Goal: Information Seeking & Learning: Learn about a topic

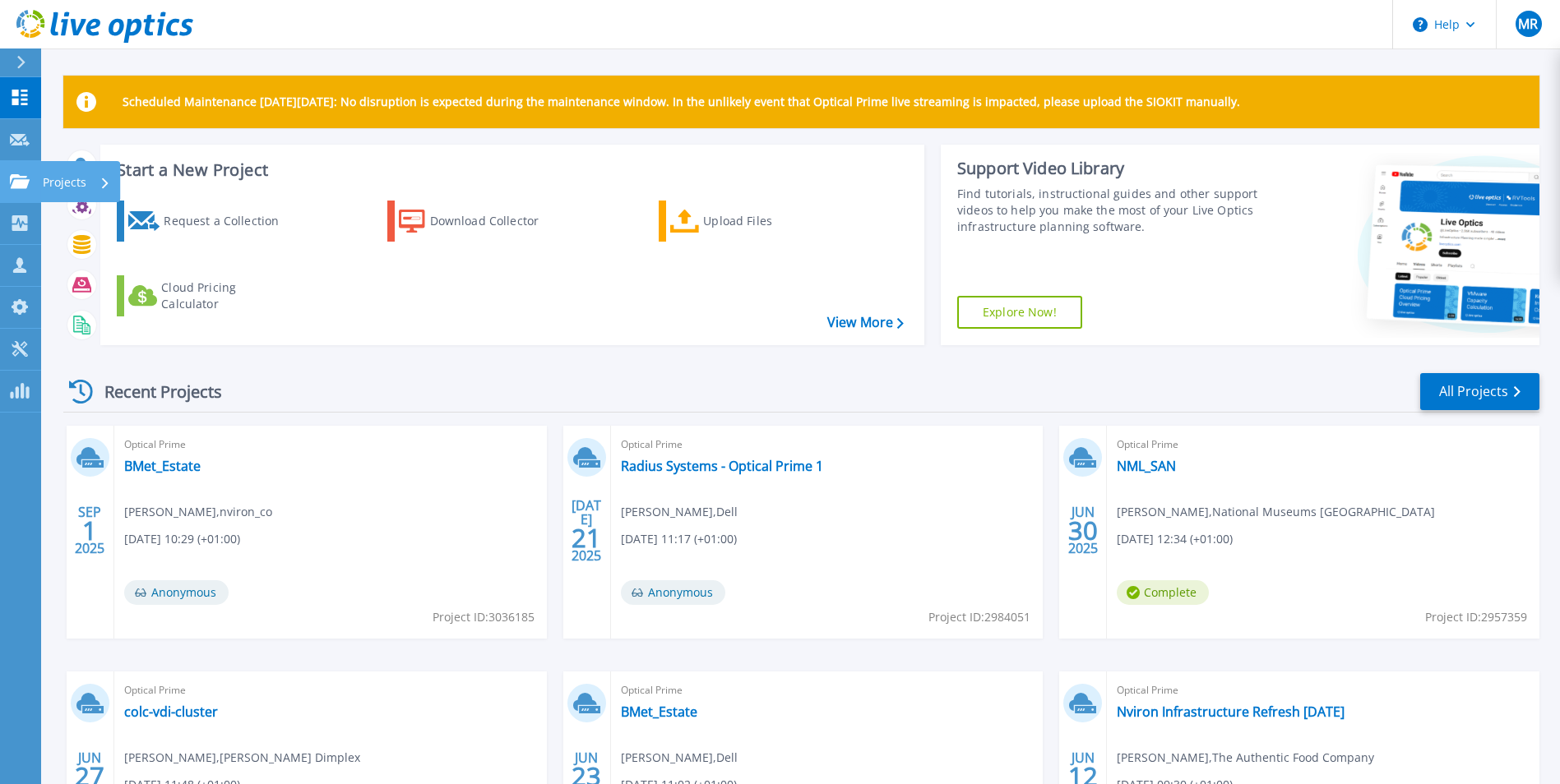
click at [26, 181] on icon at bounding box center [20, 181] width 20 height 14
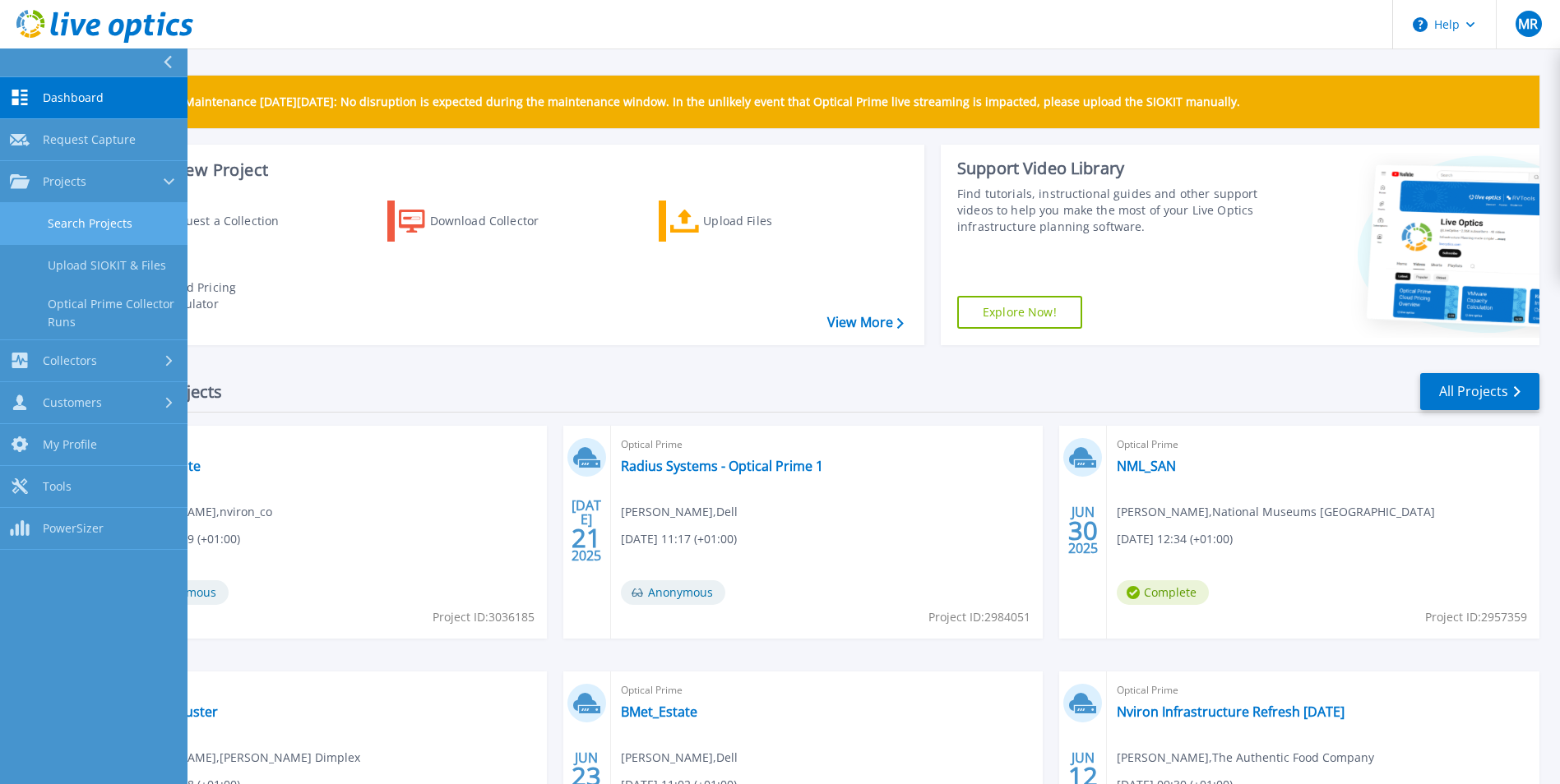
click at [96, 216] on link "Search Projects" at bounding box center [93, 224] width 188 height 42
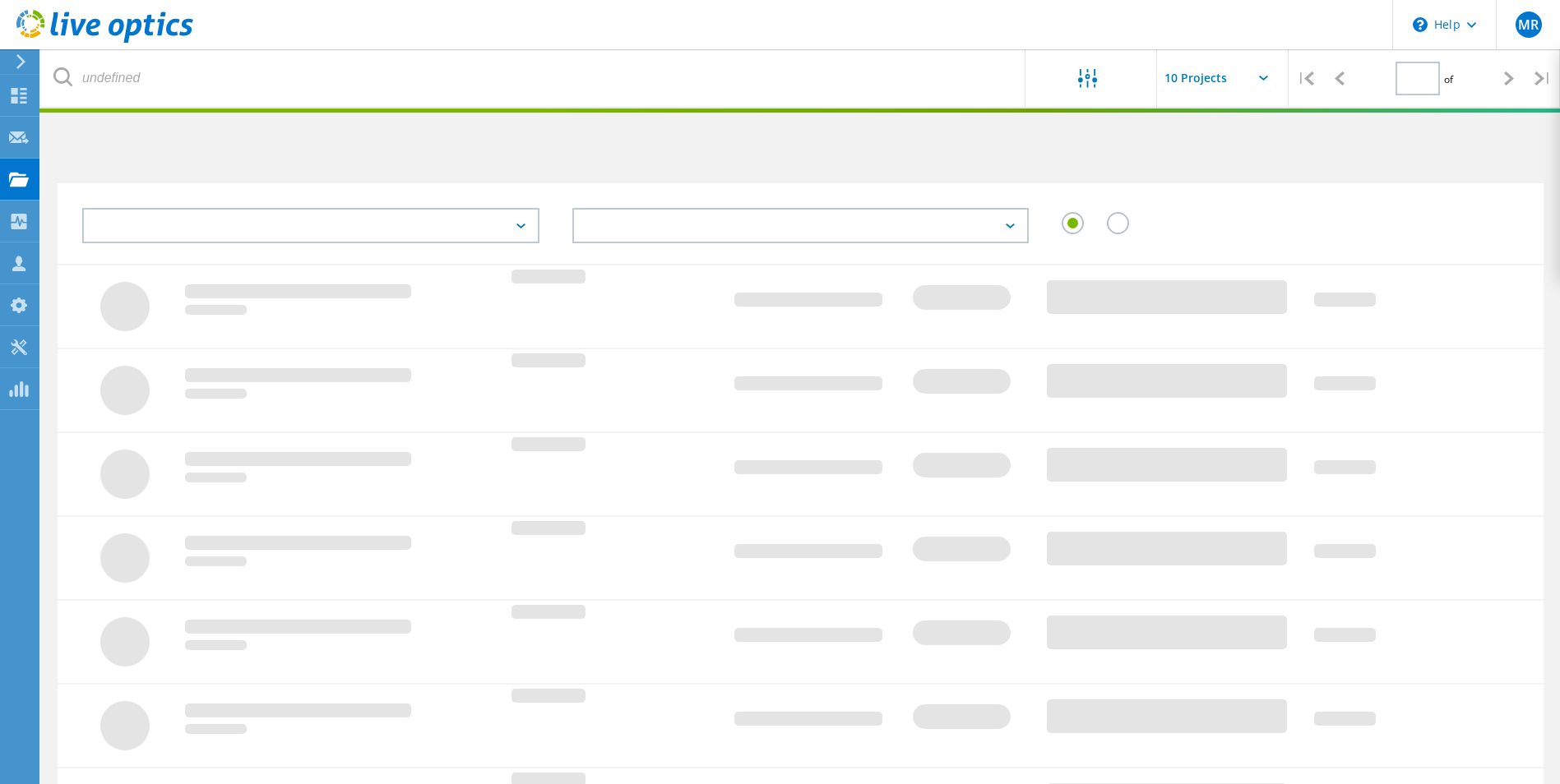
type input "1"
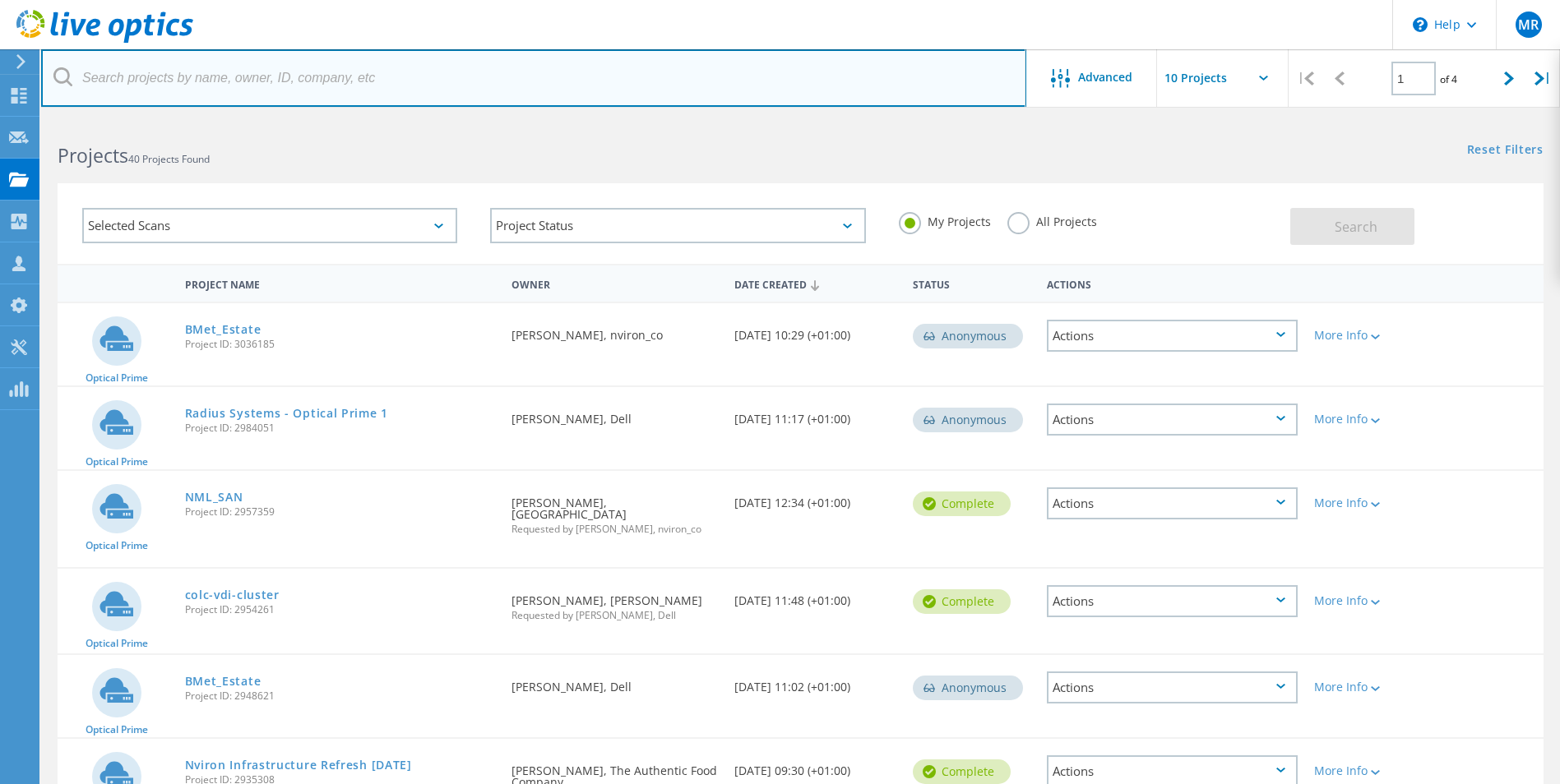
click at [315, 84] on input "text" at bounding box center [534, 78] width 985 height 58
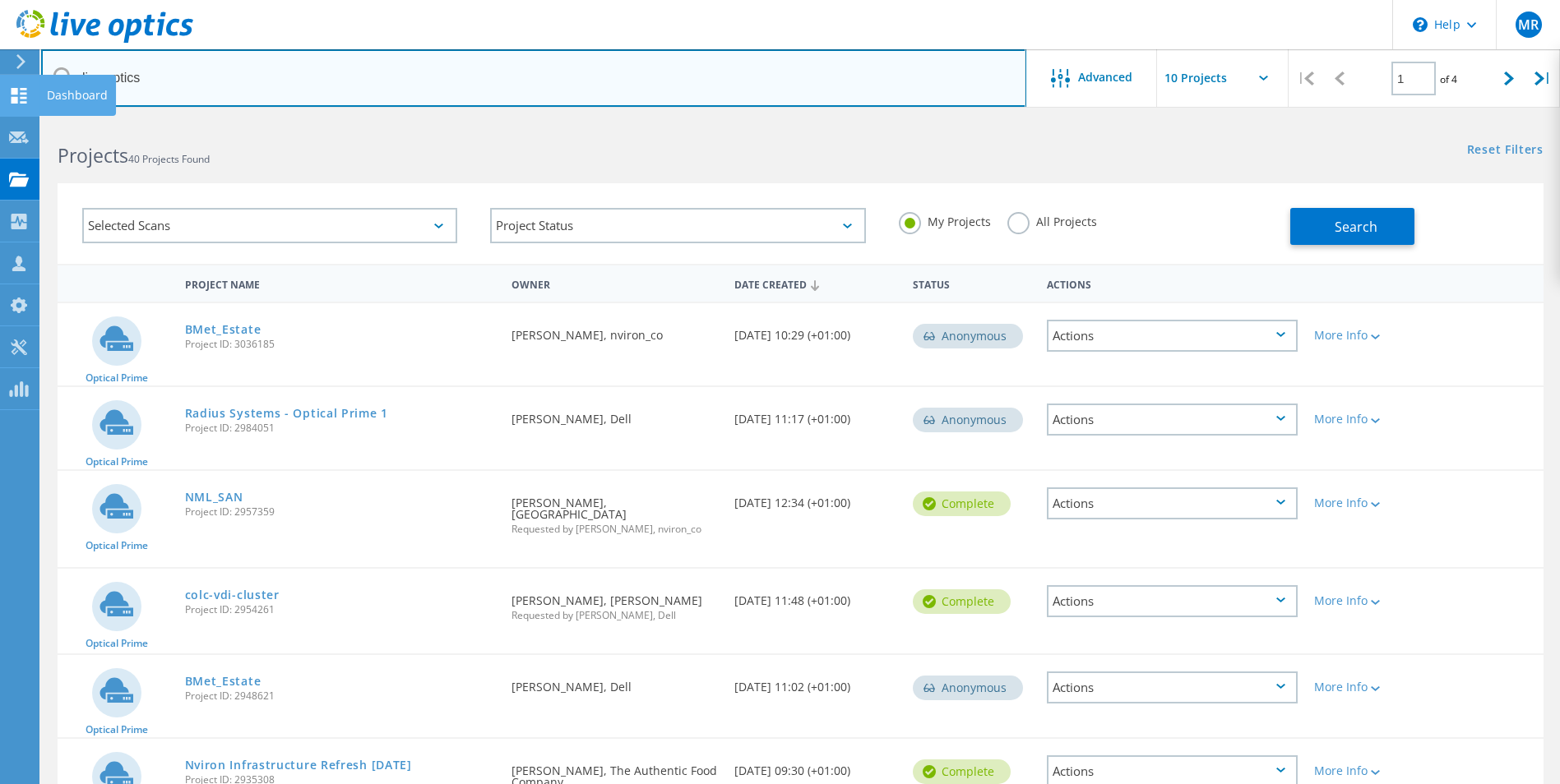
drag, startPoint x: 333, startPoint y: 88, endPoint x: 17, endPoint y: 104, distance: 316.4
click at [17, 119] on div "\n Help Explore Helpful Articles Contact Support MR Partner Team Member Matt Re…" at bounding box center [780, 694] width 1560 height 1150
type input "hfm"
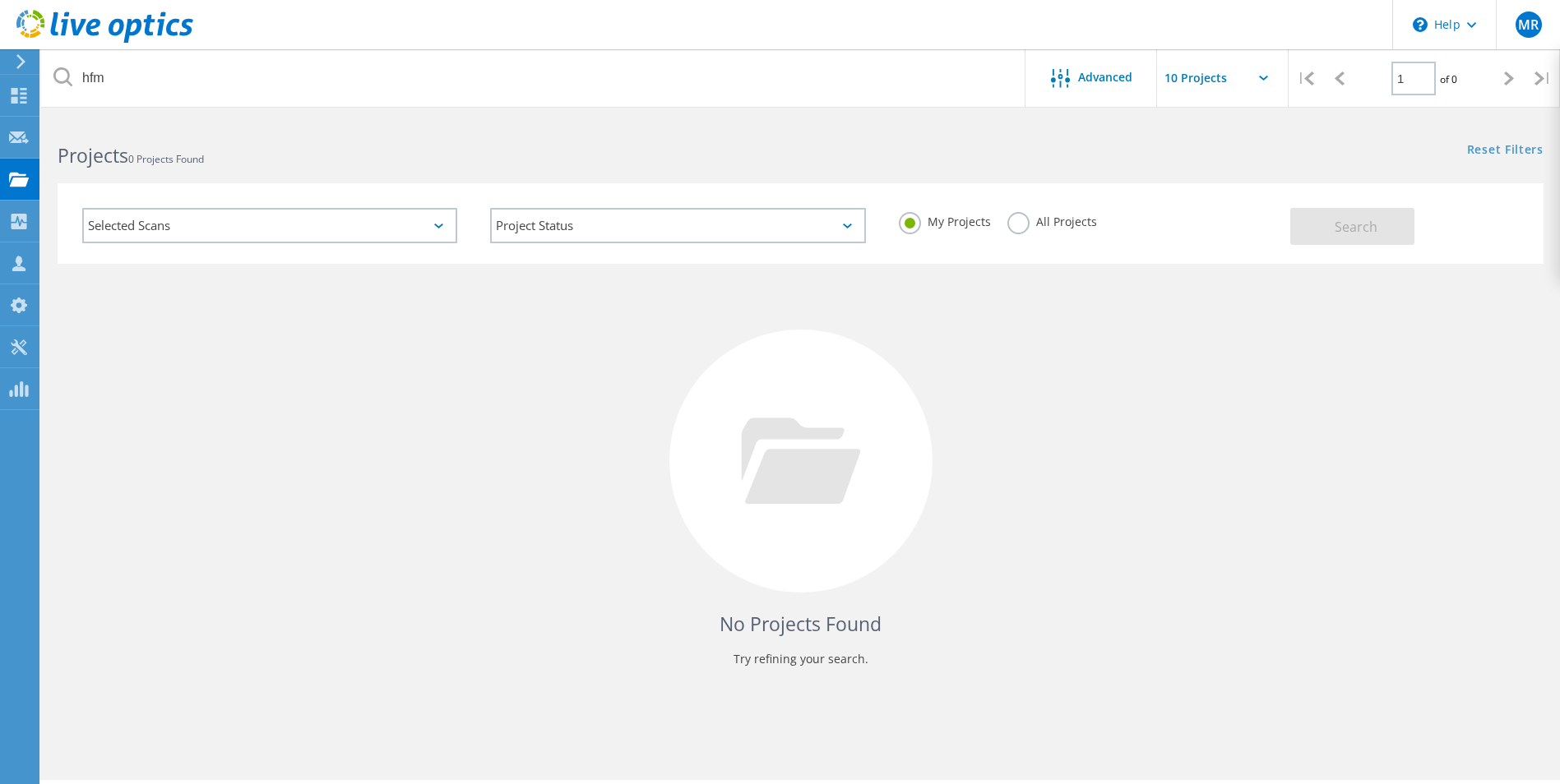
click at [1074, 228] on label "All Projects" at bounding box center [1052, 220] width 89 height 16
click at [0, 0] on input "All Projects" at bounding box center [0, 0] width 0 height 0
click at [1383, 217] on button "Search" at bounding box center [1353, 227] width 124 height 37
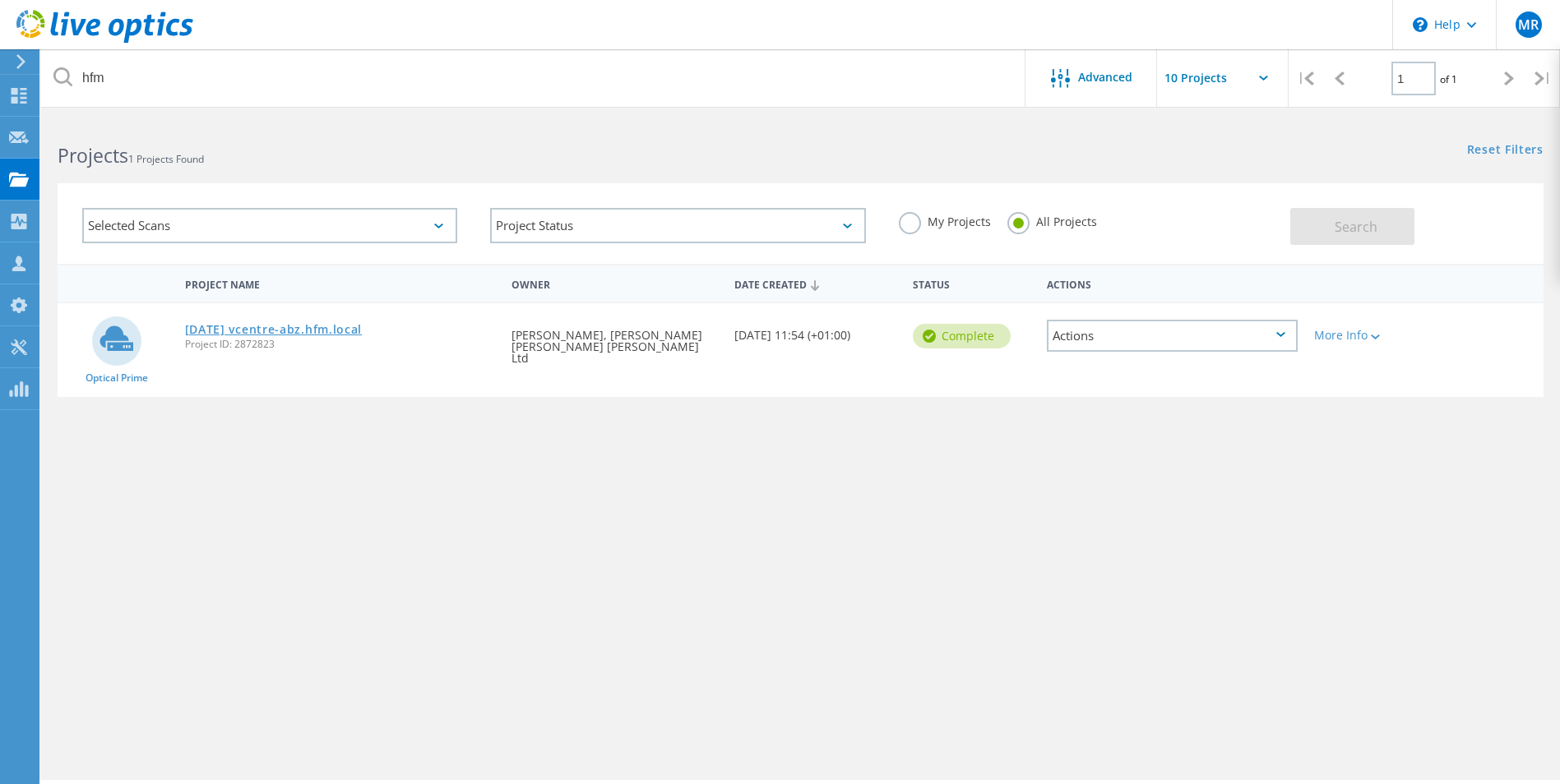
click at [351, 330] on link "2025 04 25 vcentre-abz.hfm.local" at bounding box center [273, 330] width 178 height 12
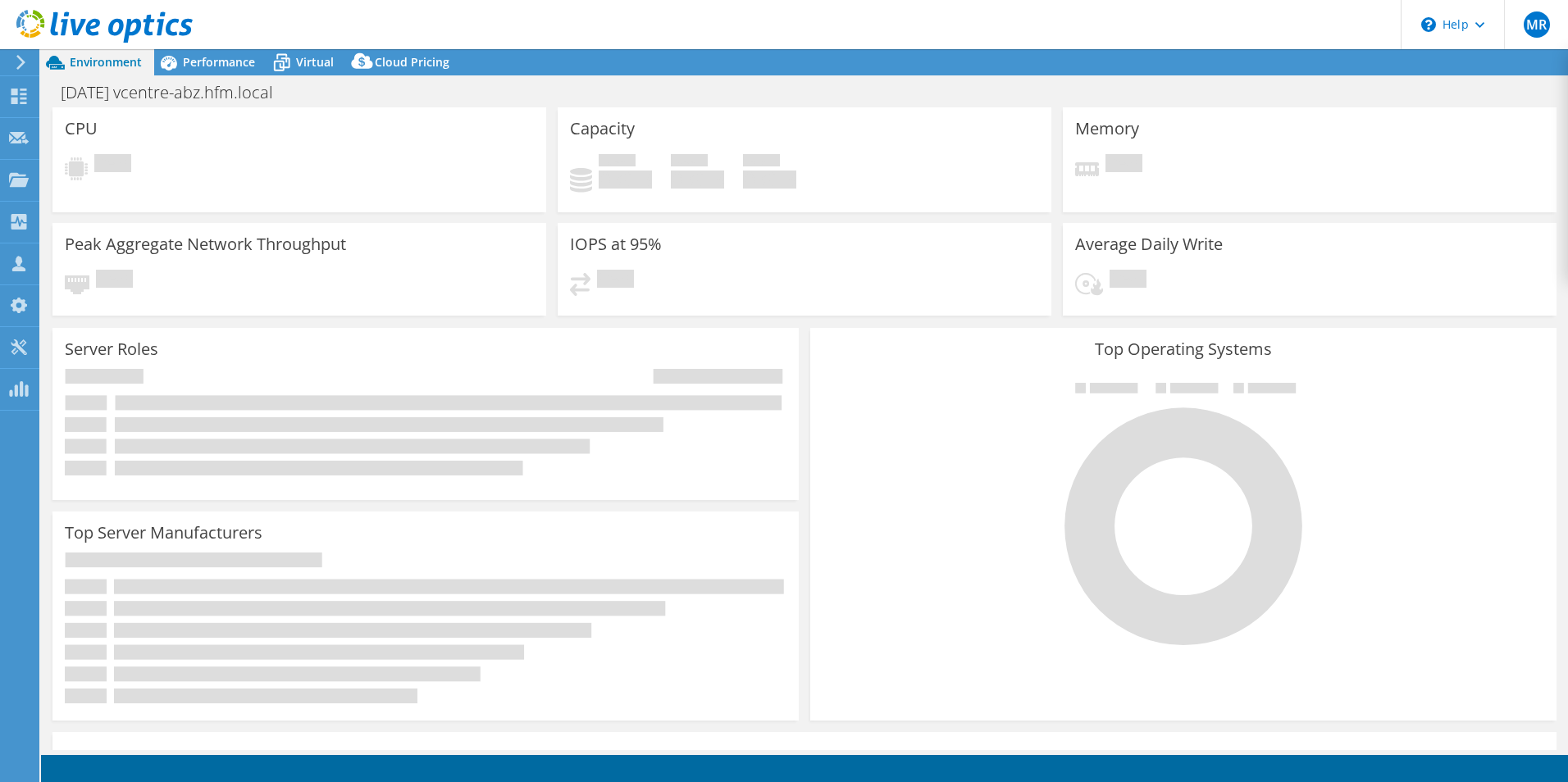
select select "EULondon"
select select "GBP"
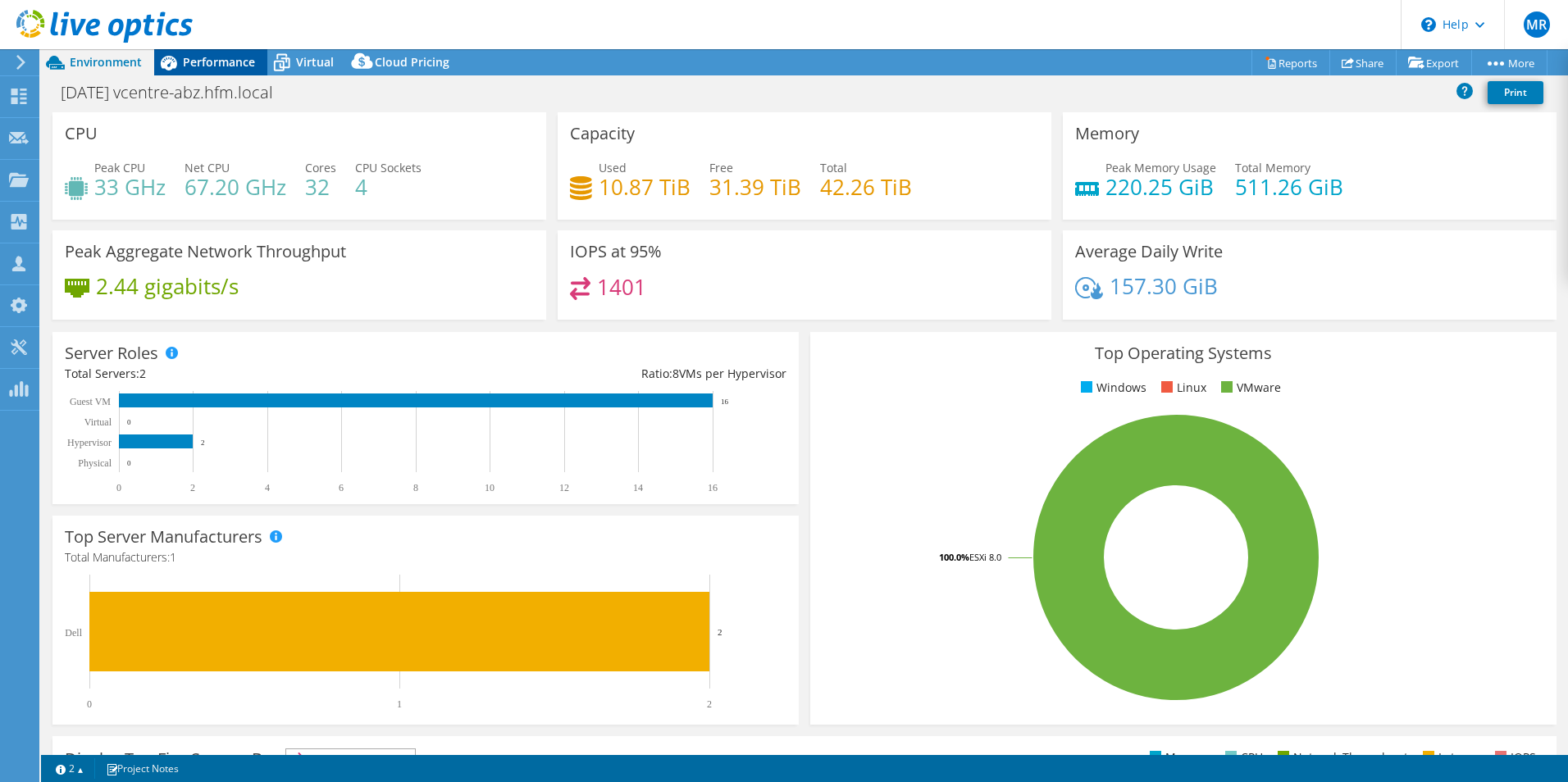
click at [220, 58] on span "Performance" at bounding box center [220, 62] width 73 height 16
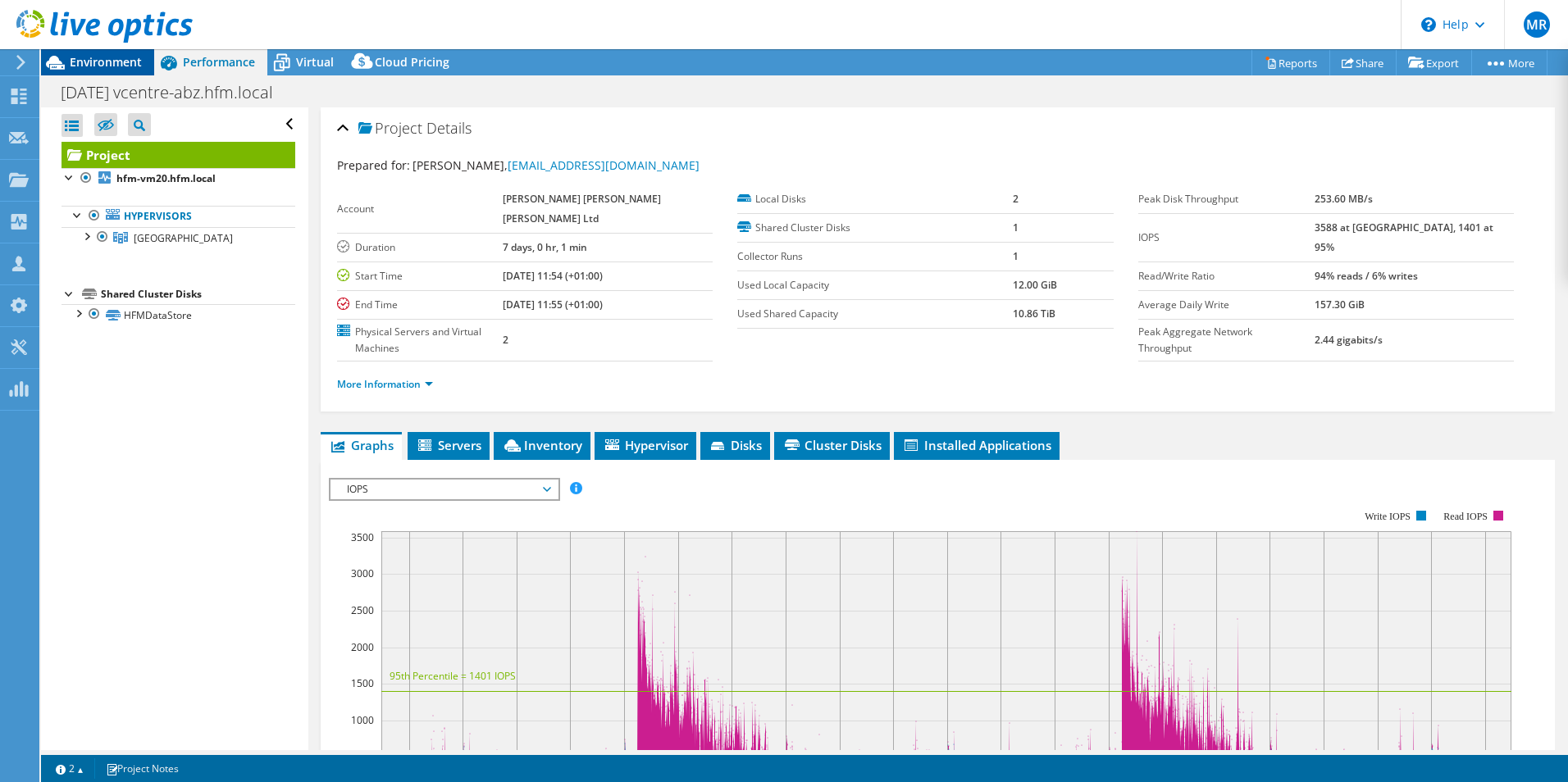
click at [121, 64] on span "Environment" at bounding box center [106, 62] width 73 height 16
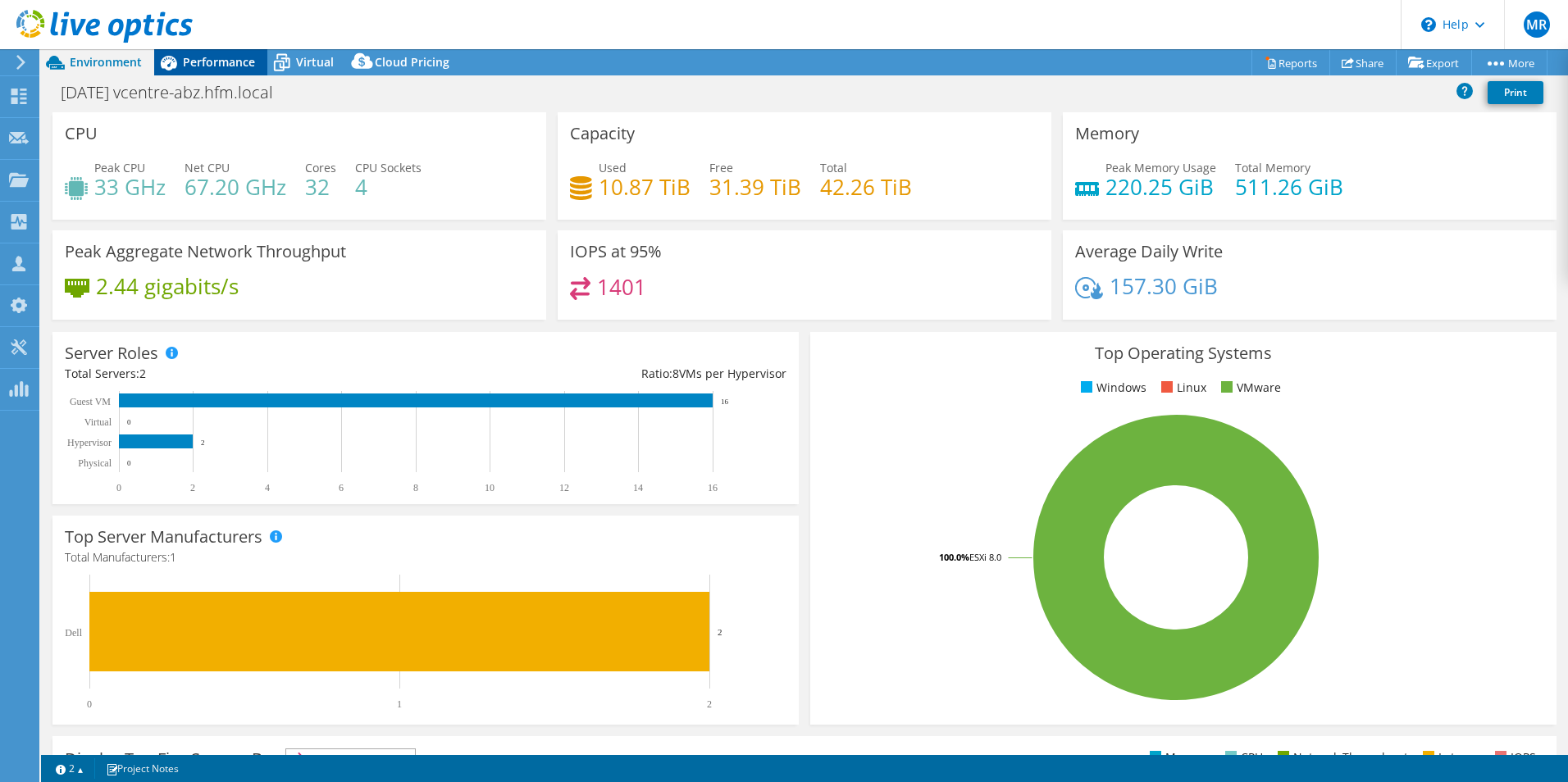
click at [235, 66] on span "Performance" at bounding box center [220, 62] width 73 height 16
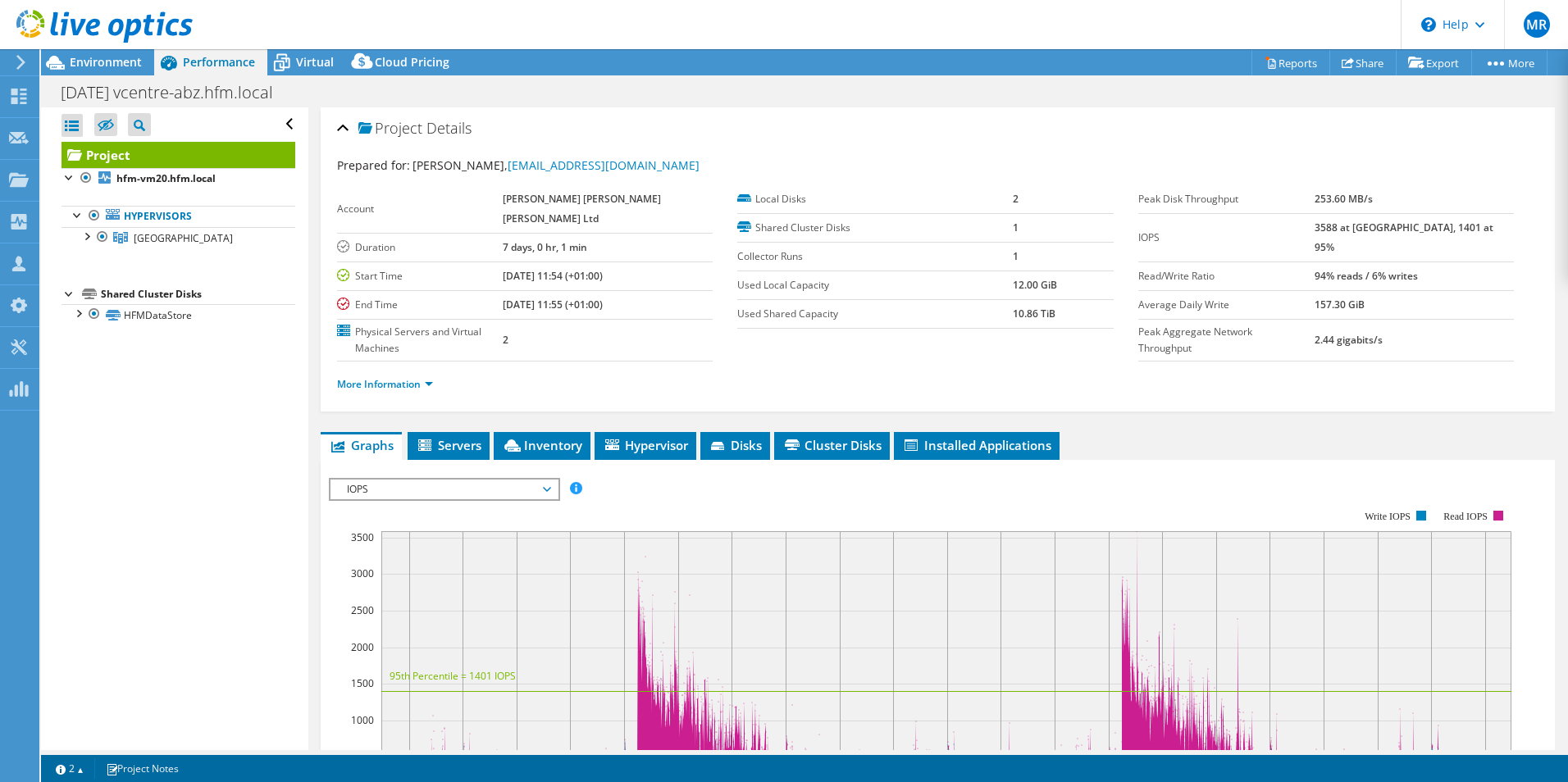
click at [124, 54] on div at bounding box center [96, 27] width 193 height 55
click at [139, 64] on span "Environment" at bounding box center [106, 62] width 73 height 16
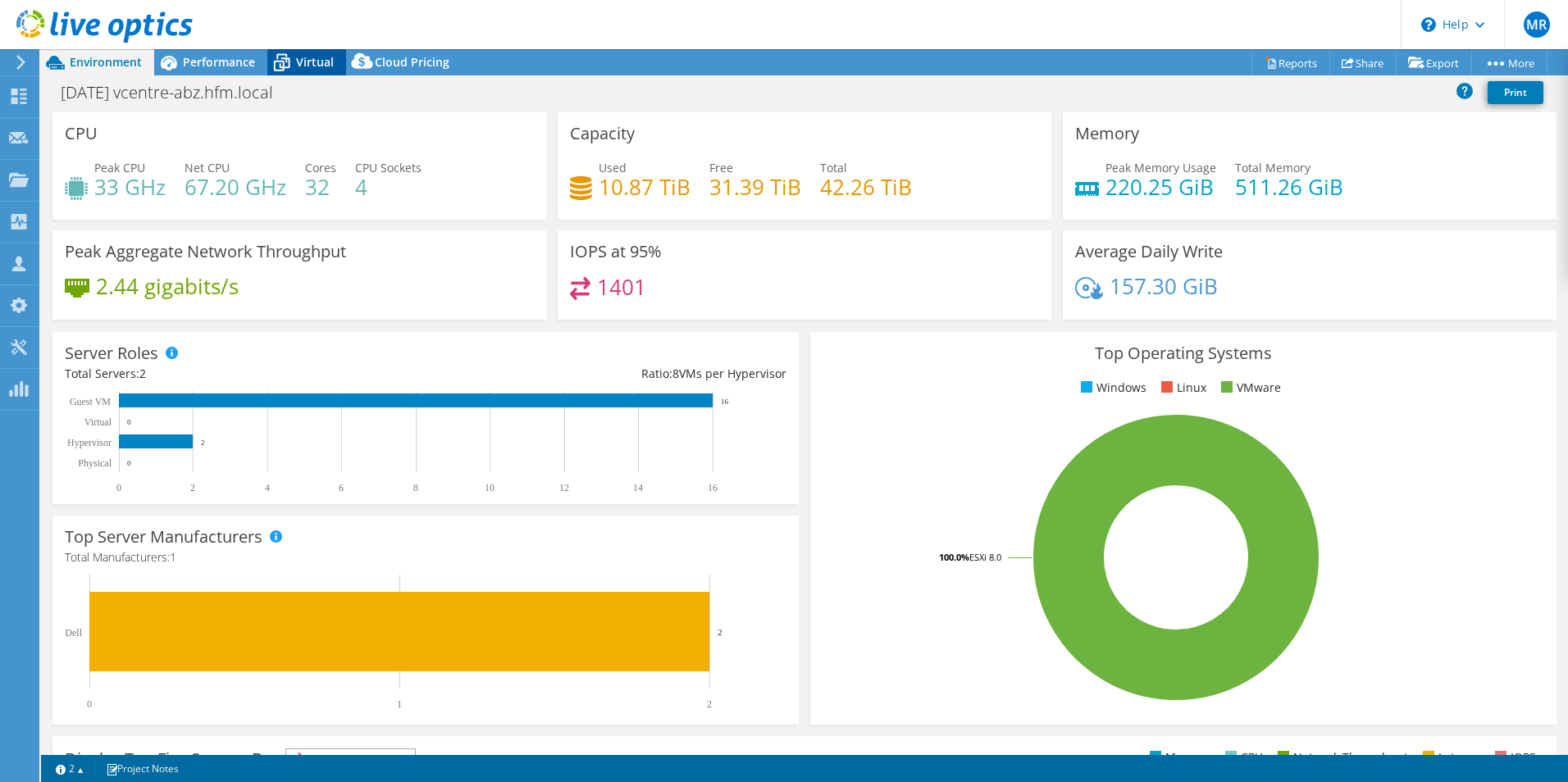
click at [308, 59] on span "Virtual" at bounding box center [315, 62] width 37 height 16
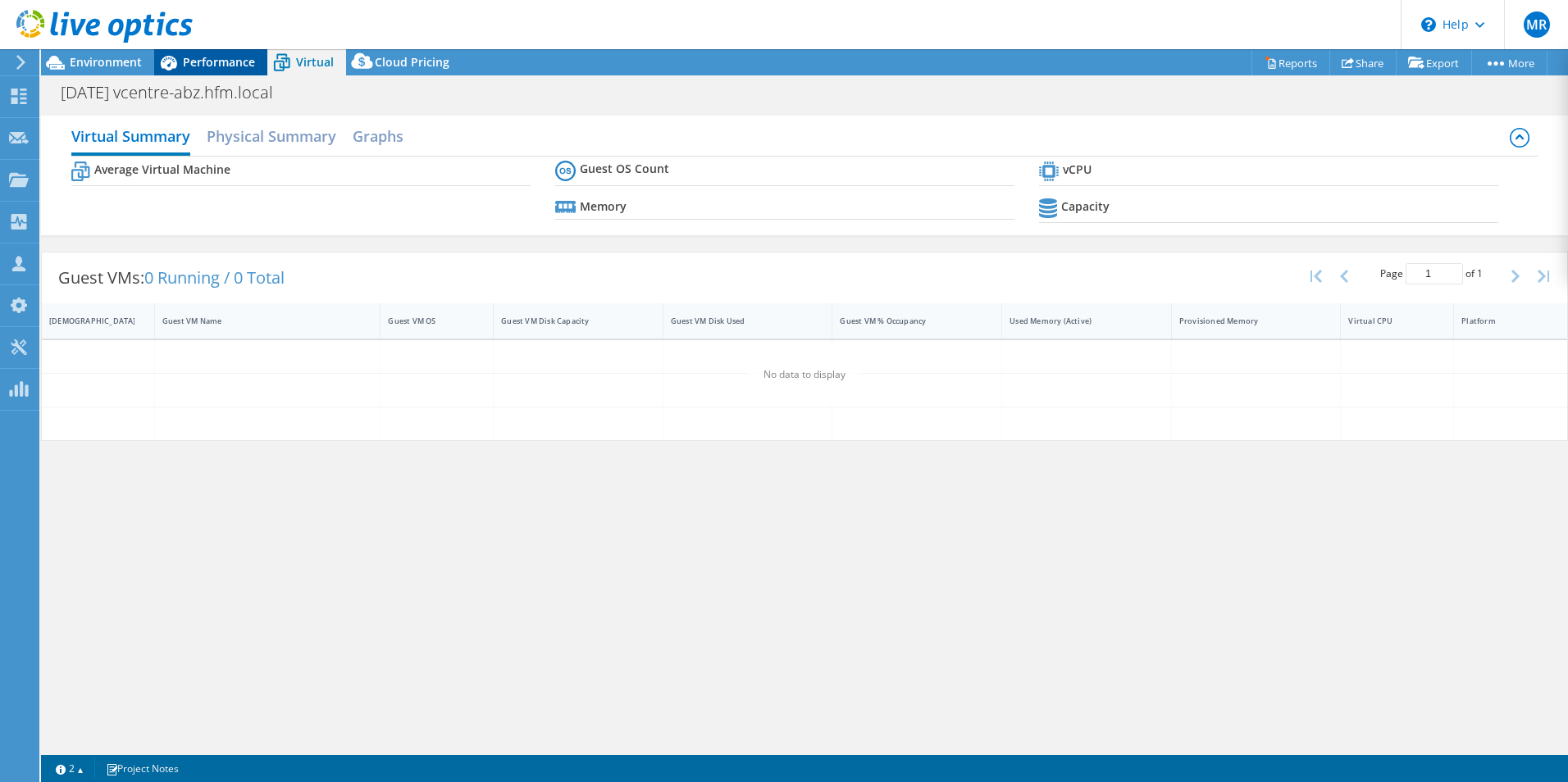
click at [217, 64] on span "Performance" at bounding box center [220, 62] width 73 height 16
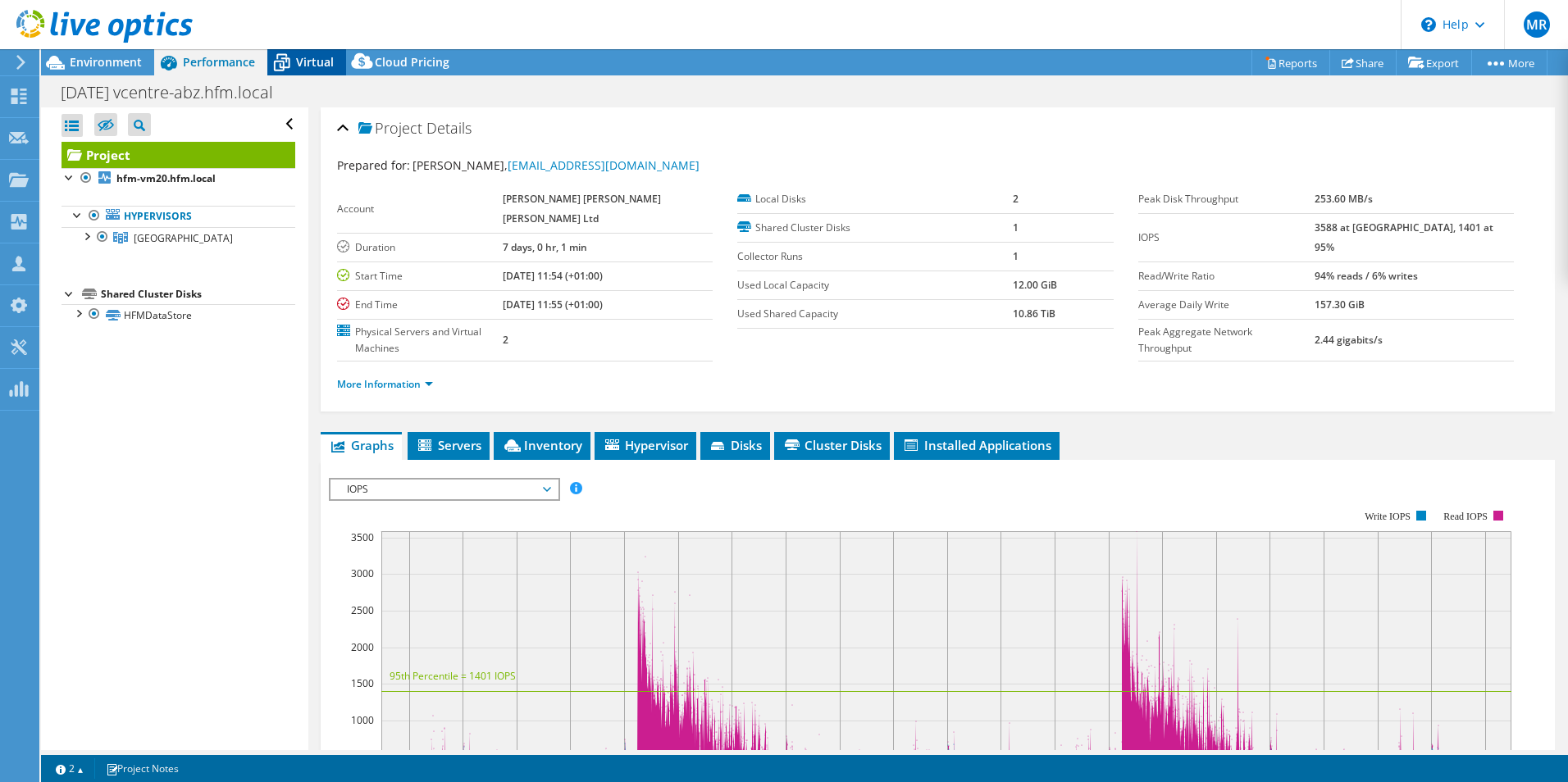
click at [327, 59] on span "Virtual" at bounding box center [315, 62] width 37 height 16
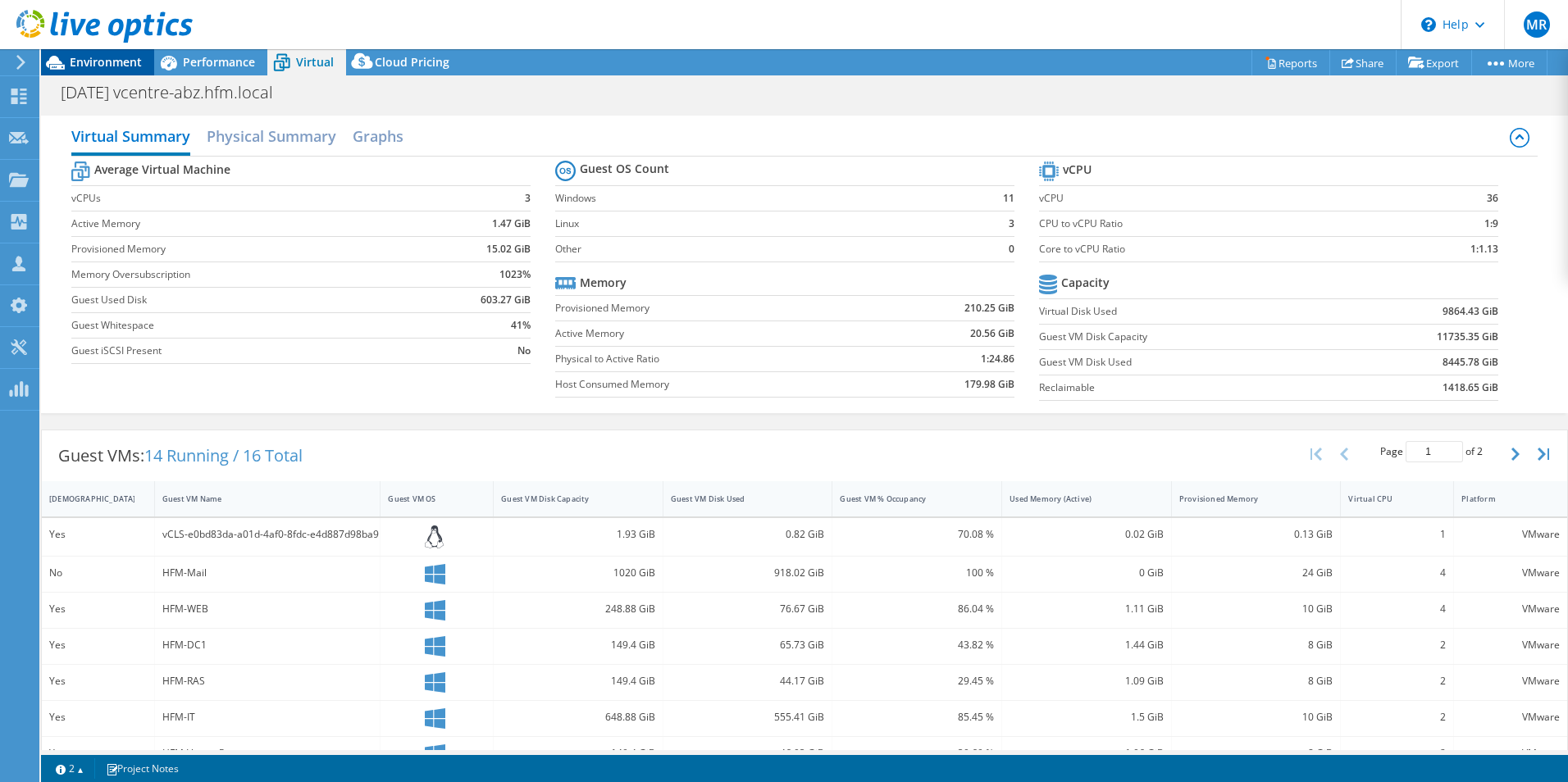
click at [86, 58] on span "Environment" at bounding box center [106, 62] width 73 height 16
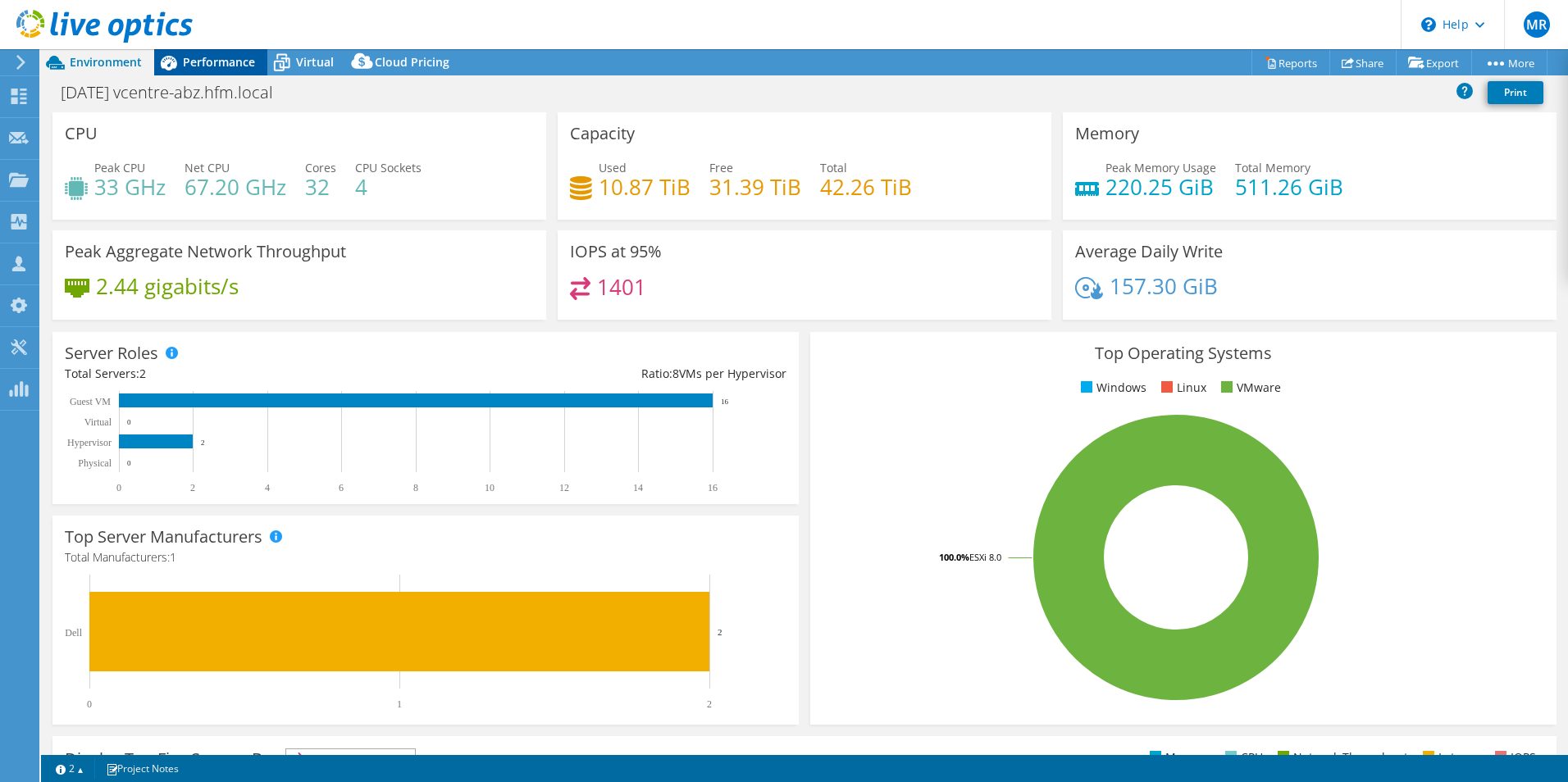
click at [236, 66] on span "Performance" at bounding box center [220, 62] width 73 height 16
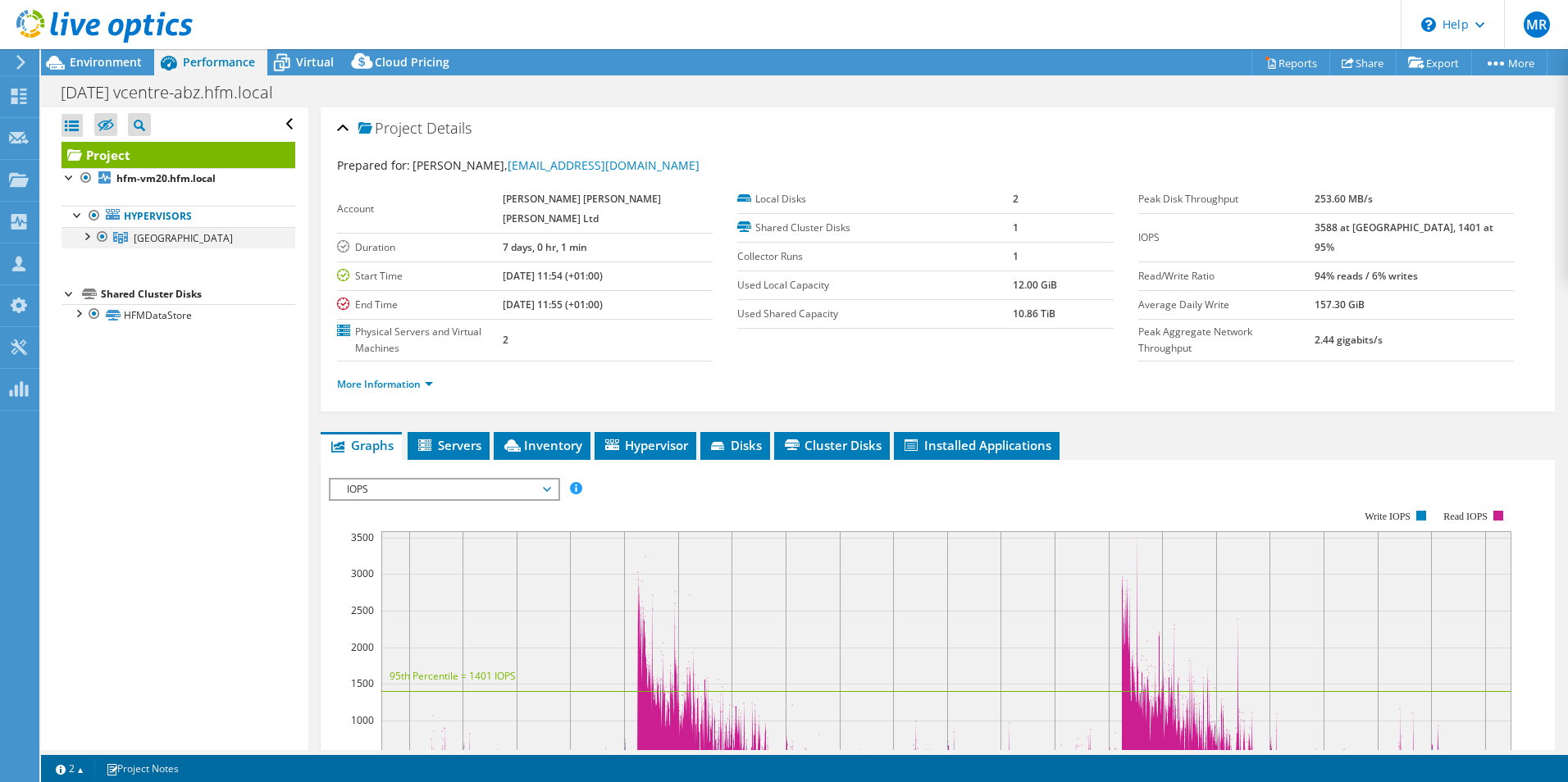
click at [88, 233] on div at bounding box center [85, 235] width 17 height 17
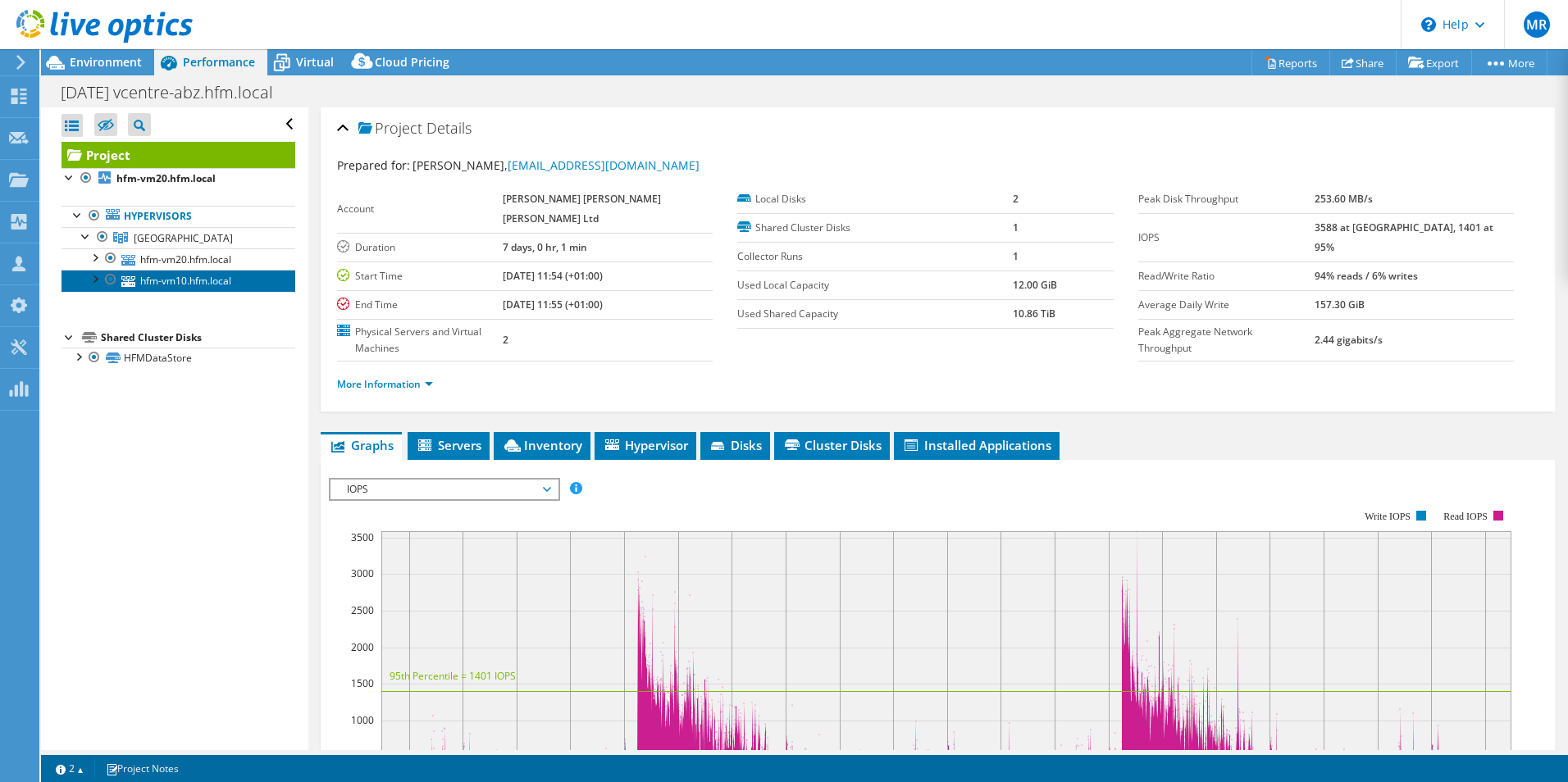
click at [209, 284] on link "hfm-vm10.hfm.local" at bounding box center [178, 280] width 233 height 22
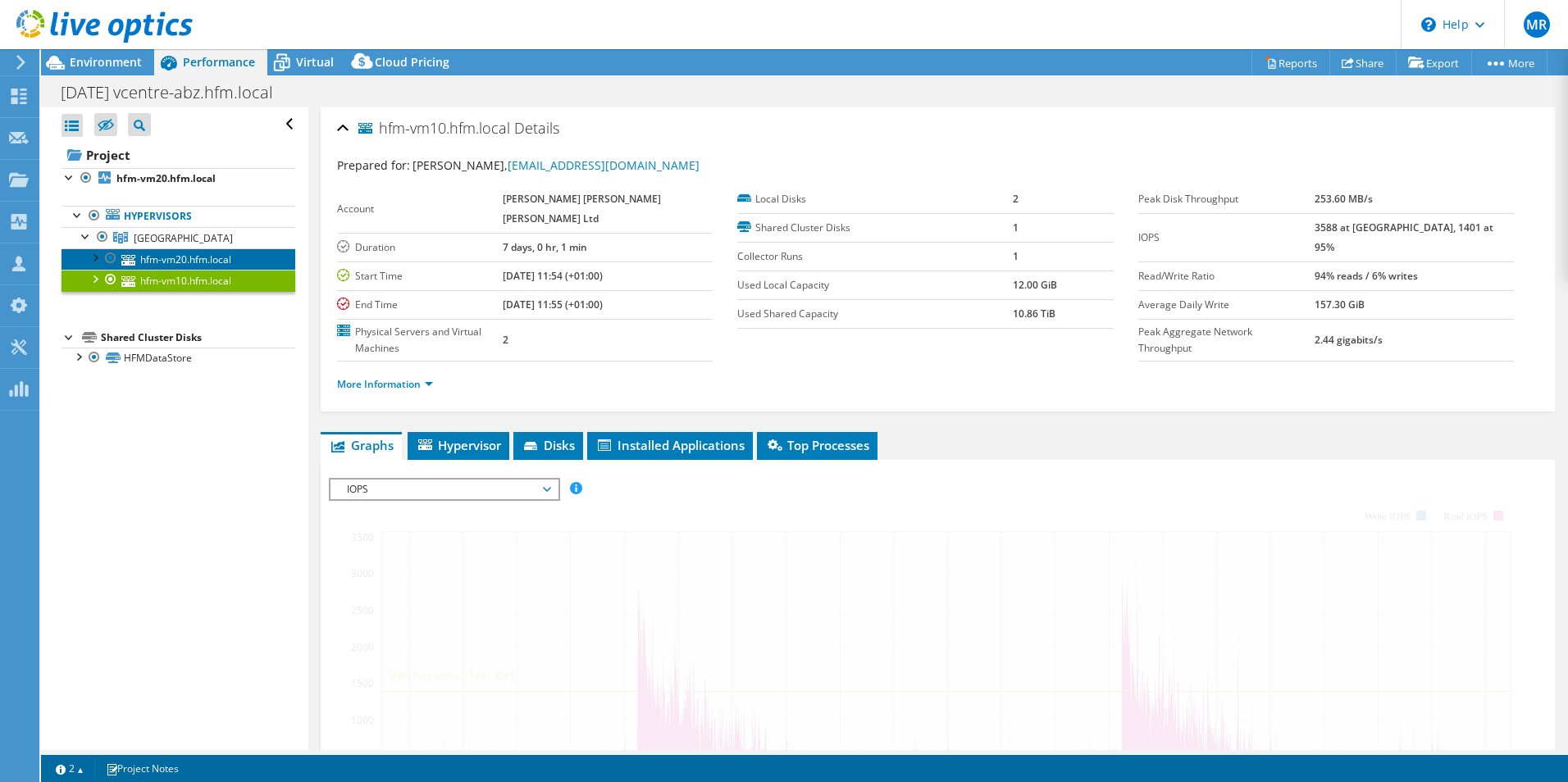
click at [217, 257] on link "hfm-vm20.hfm.local" at bounding box center [178, 260] width 233 height 22
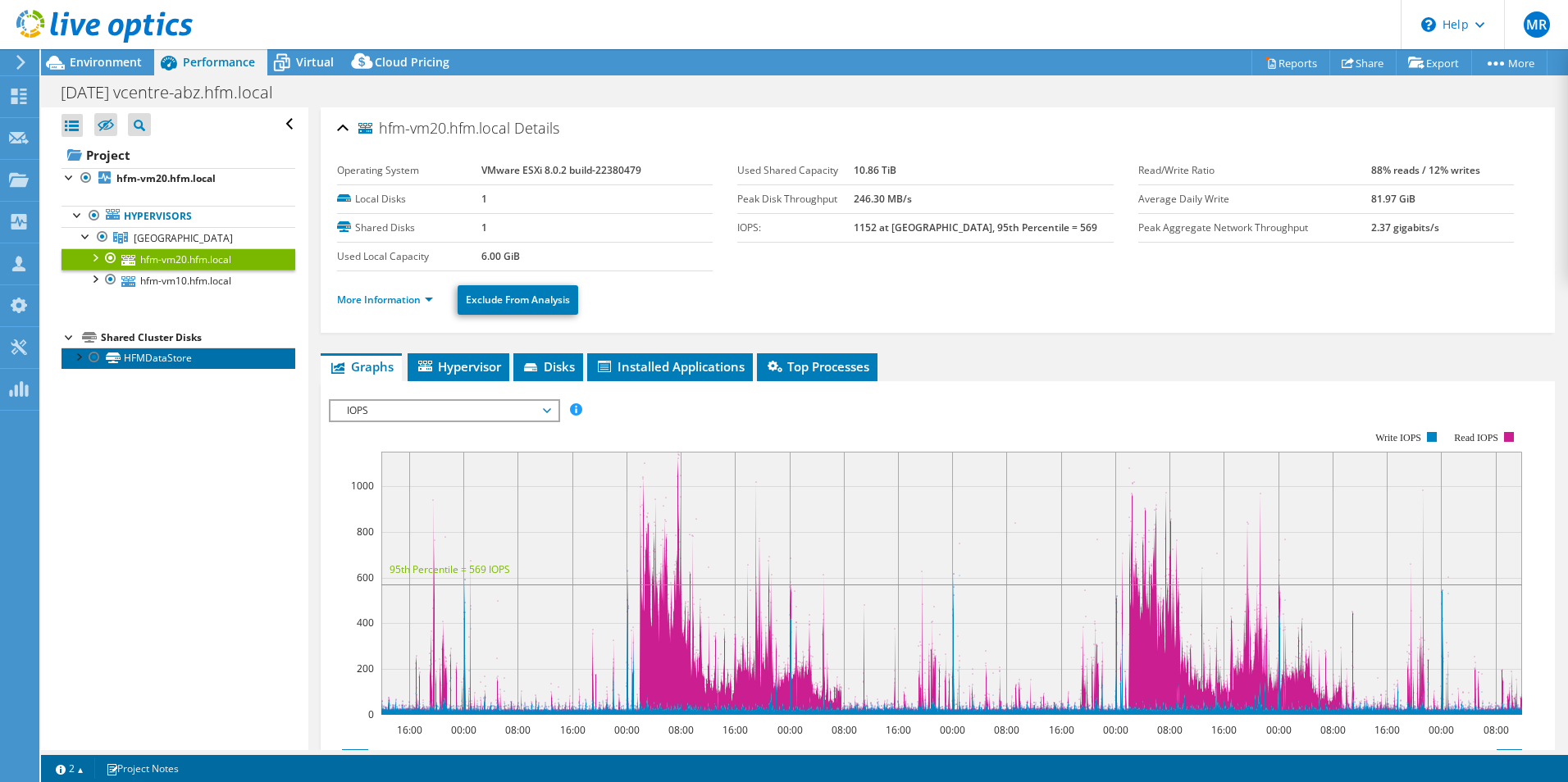
click at [149, 360] on link "HFMDataStore" at bounding box center [178, 359] width 233 height 22
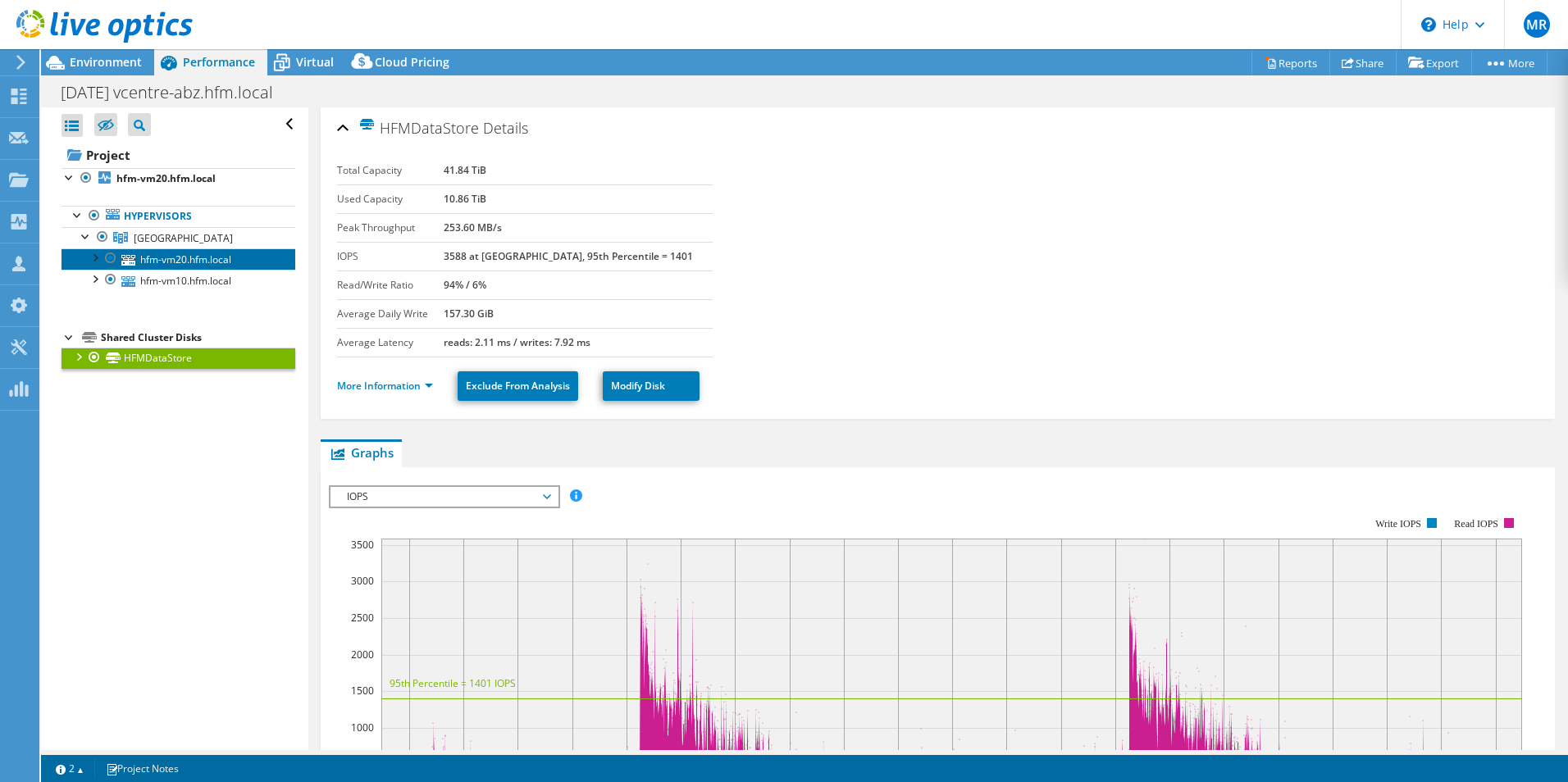
click at [176, 252] on link "hfm-vm20.hfm.local" at bounding box center [178, 260] width 233 height 22
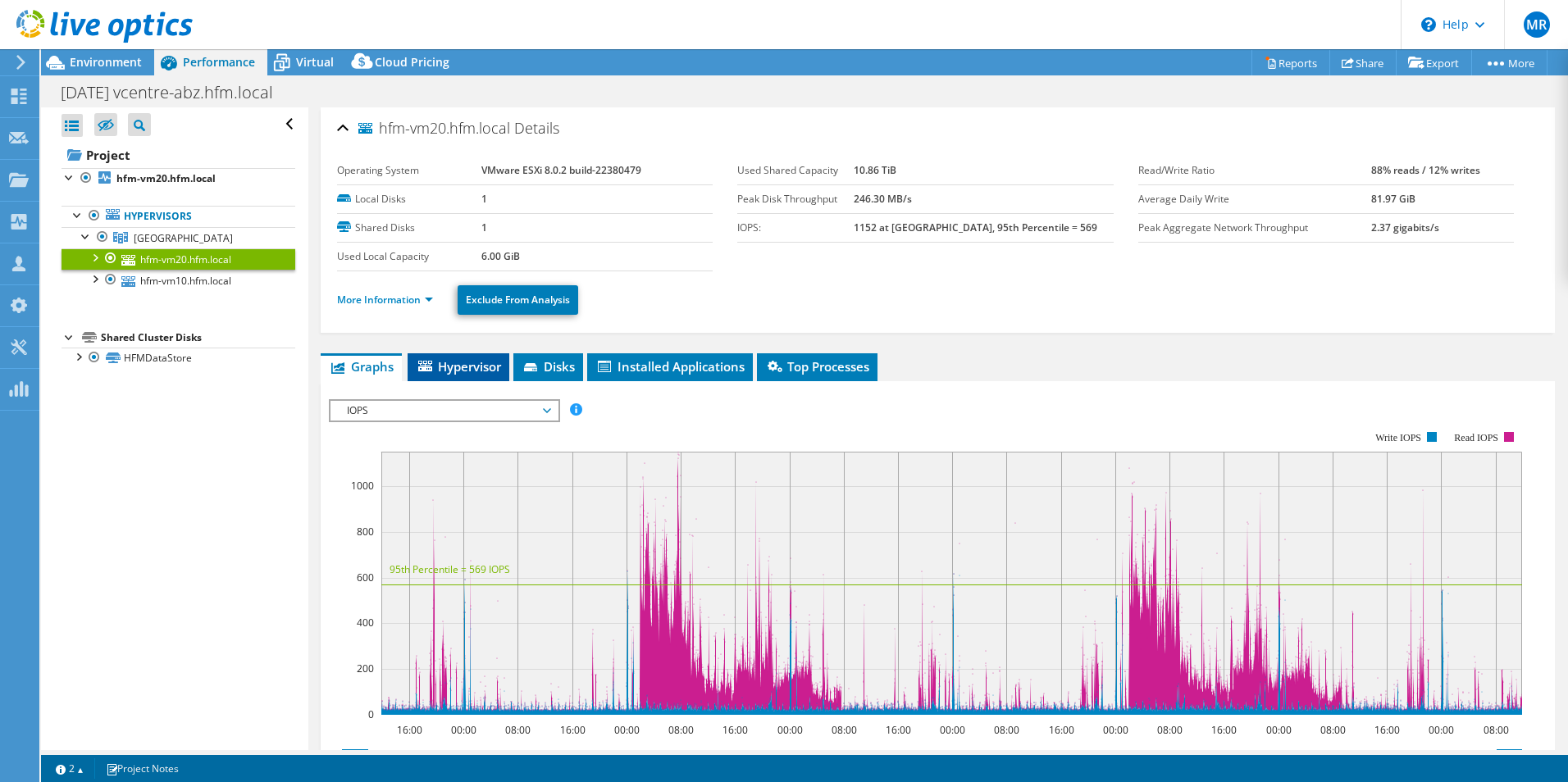
click at [497, 363] on span "Hypervisor" at bounding box center [458, 367] width 85 height 17
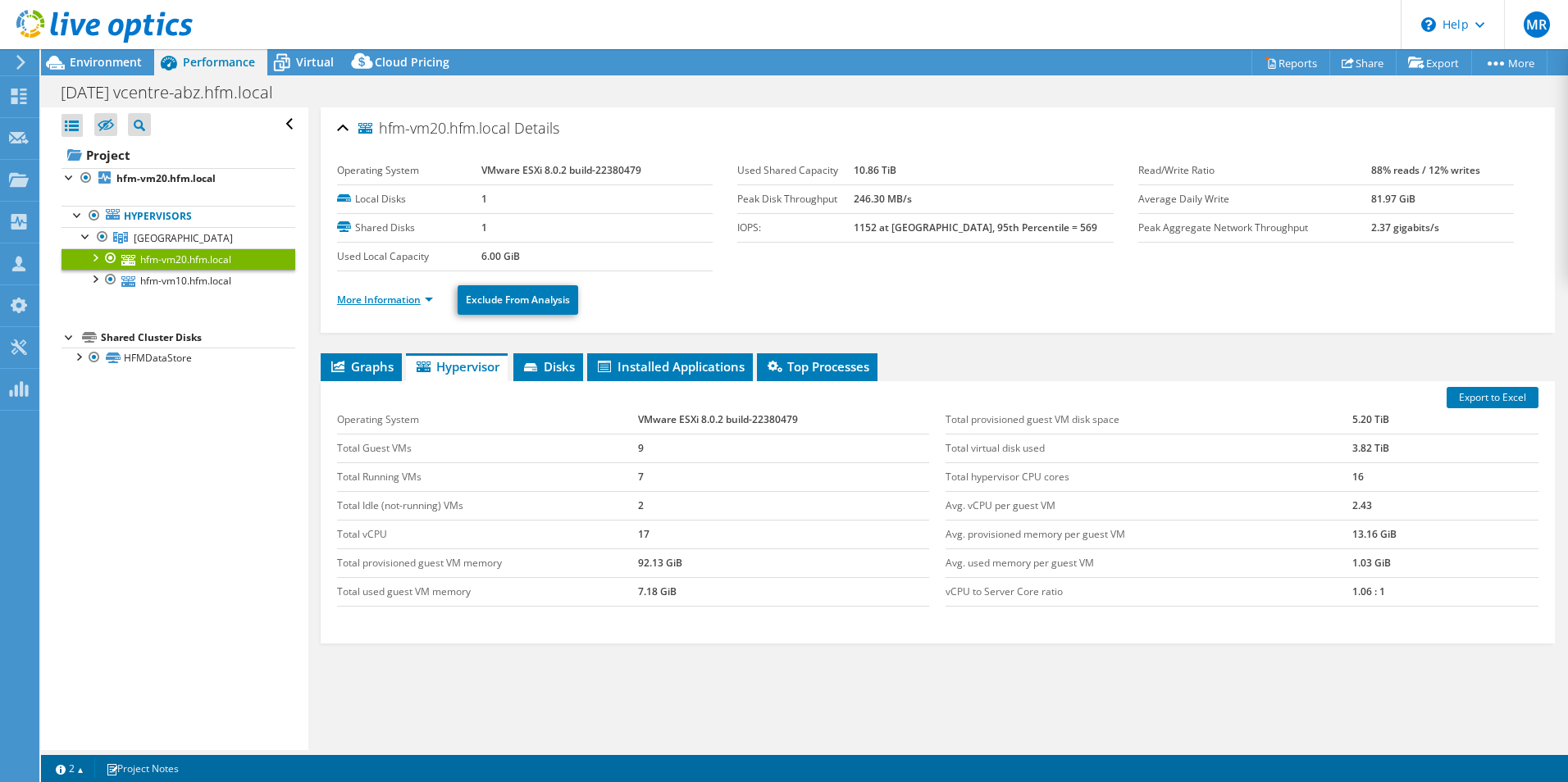
click at [408, 304] on link "More Information" at bounding box center [385, 300] width 96 height 14
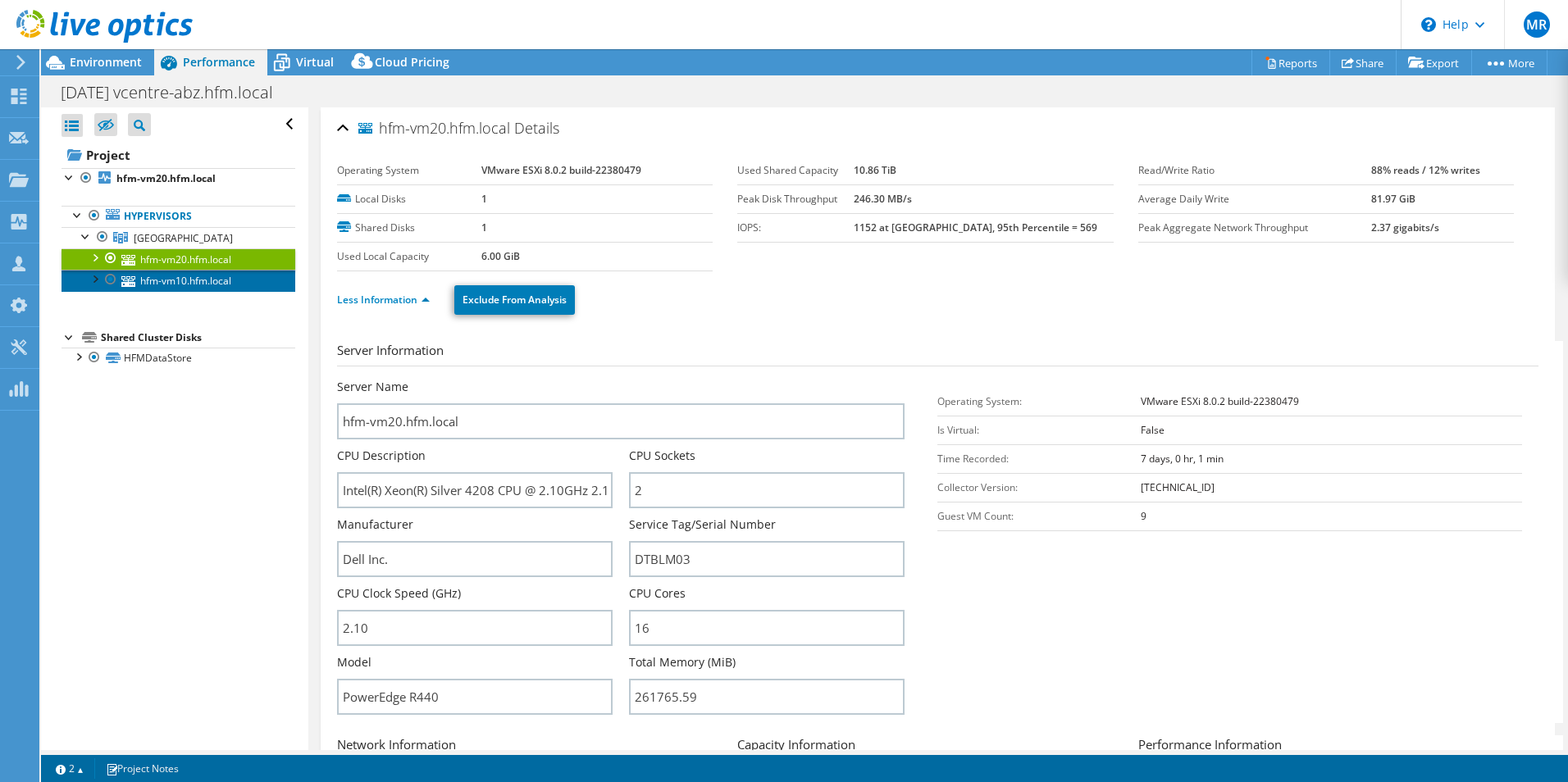
click at [235, 282] on link "hfm-vm10.hfm.local" at bounding box center [178, 280] width 233 height 22
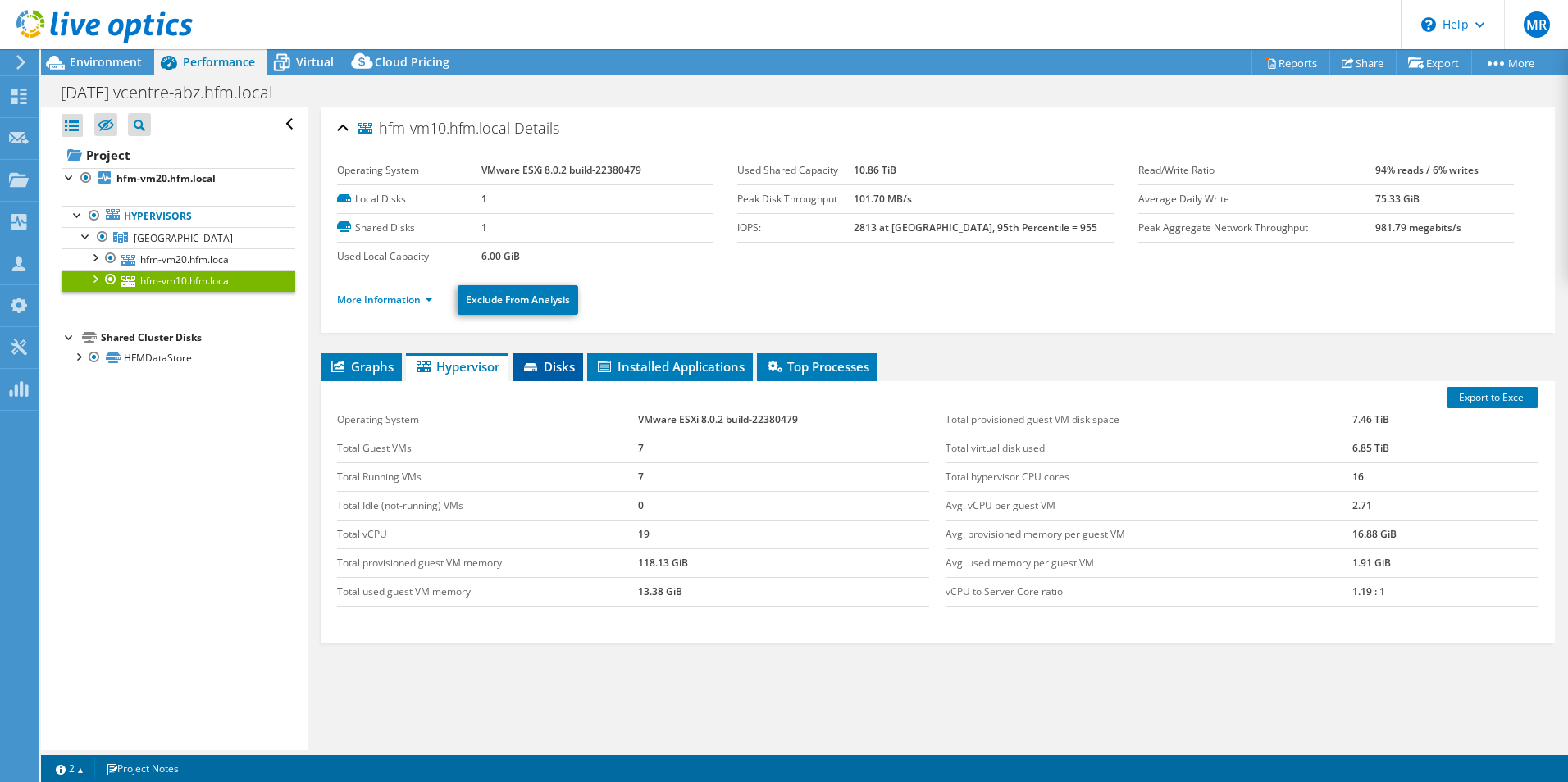
click at [570, 365] on span "Disks" at bounding box center [548, 367] width 53 height 17
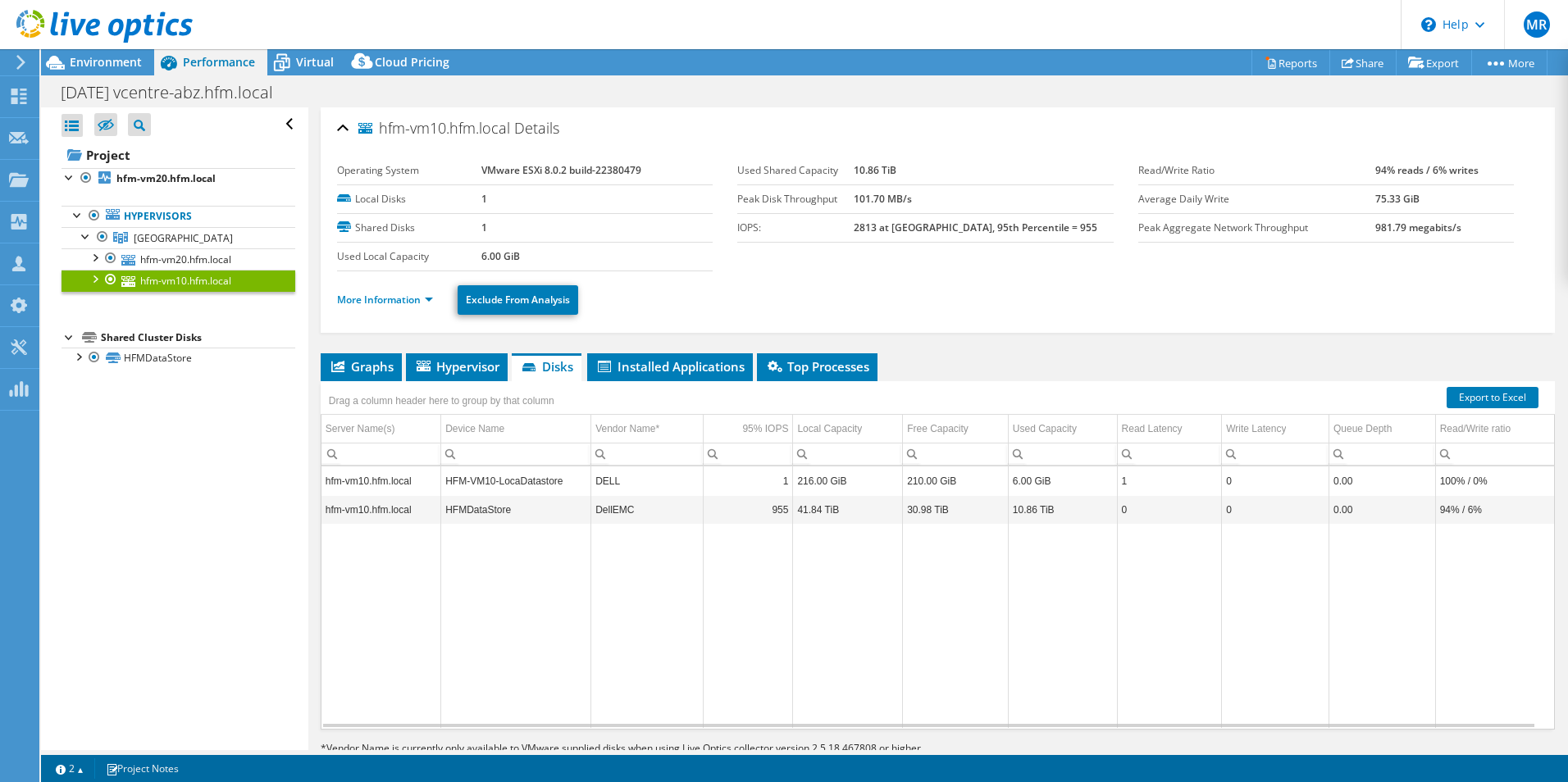
click at [985, 309] on ul "More Information Exclude From Analysis" at bounding box center [938, 298] width 1201 height 33
click at [1063, 322] on div "More Information Exclude From Analysis" at bounding box center [938, 300] width 1201 height 58
click at [397, 297] on link "More Information" at bounding box center [385, 300] width 96 height 14
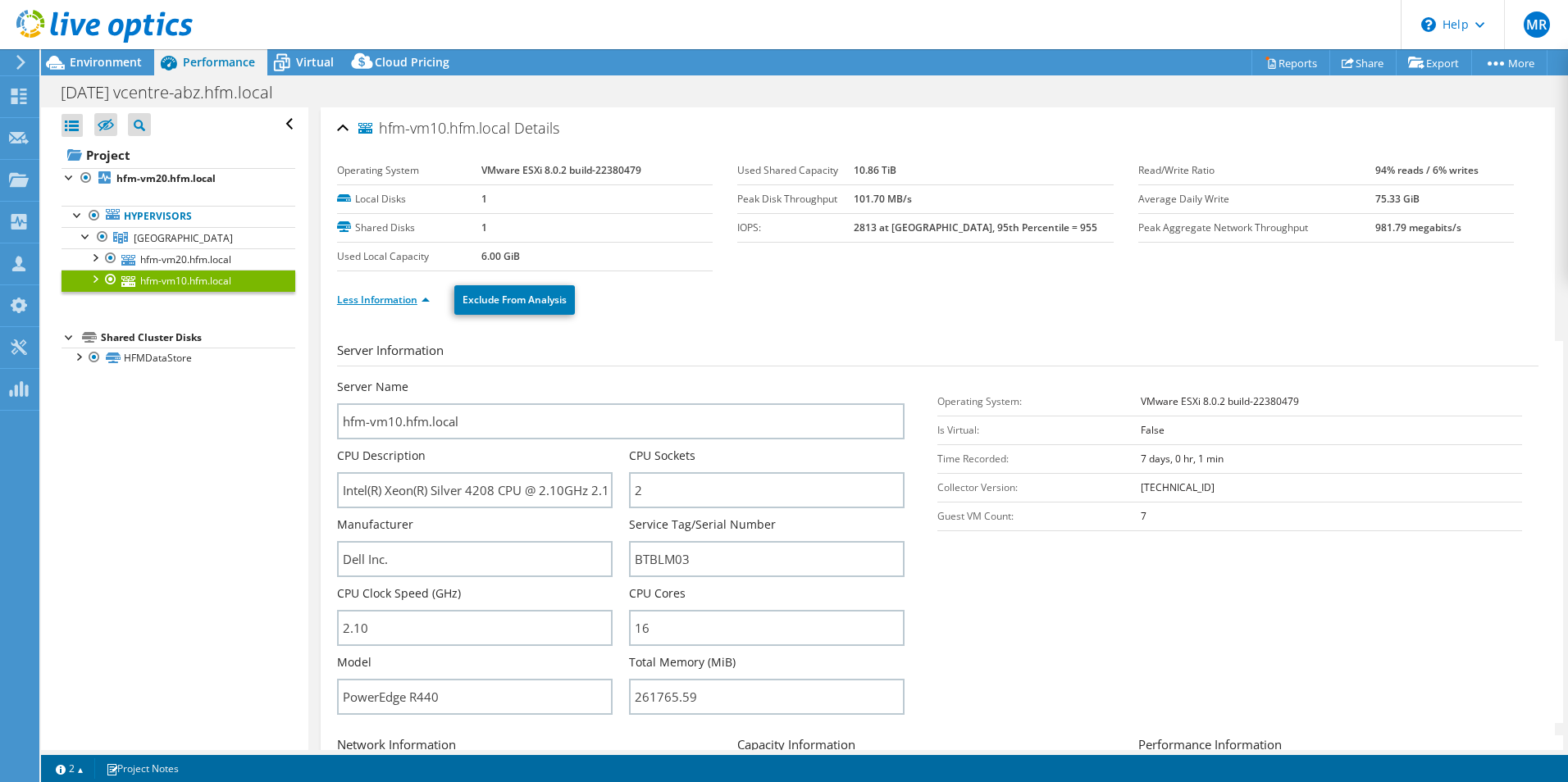
click at [391, 301] on link "Less Information" at bounding box center [383, 300] width 93 height 14
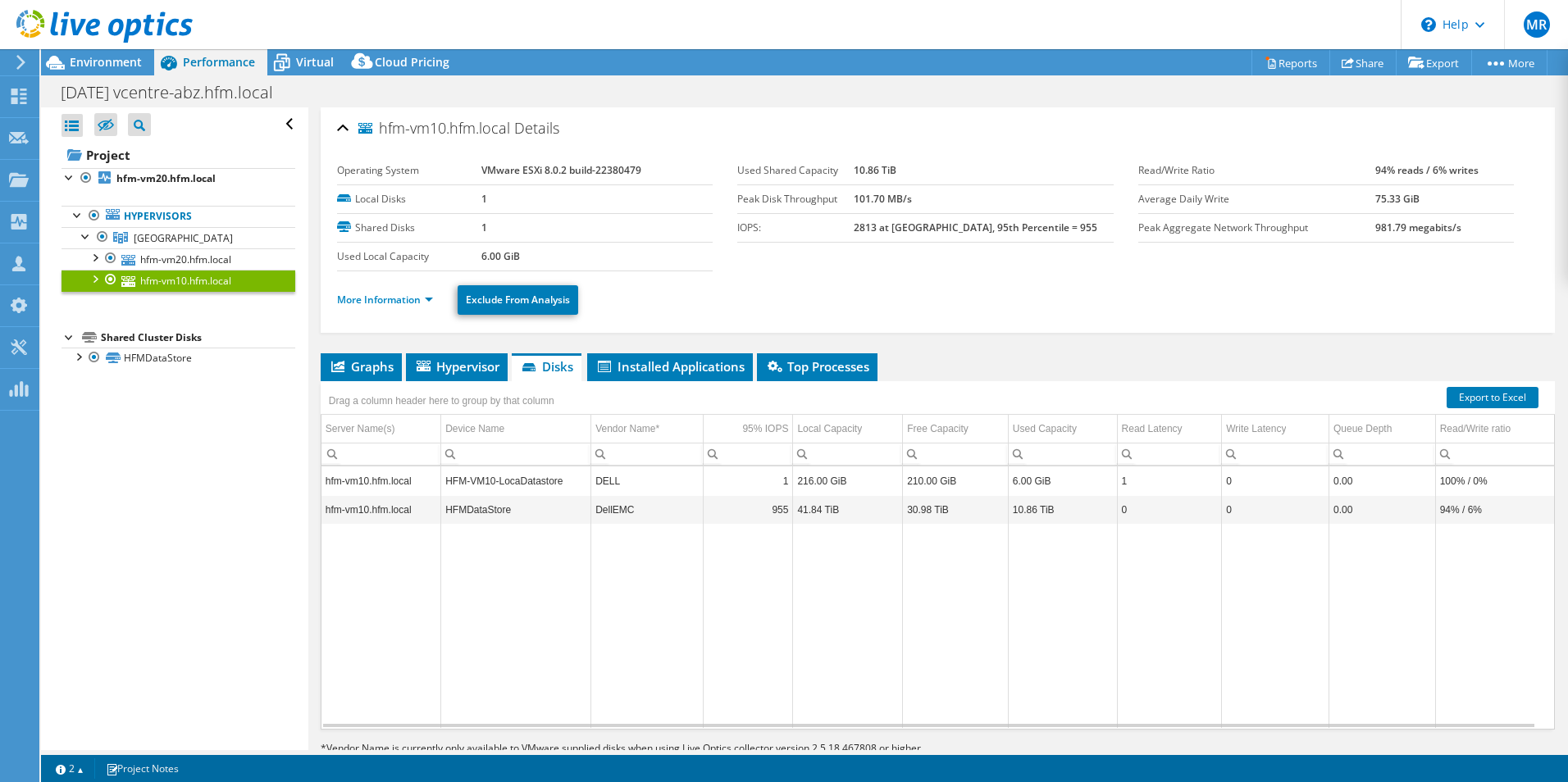
click at [951, 315] on div "More Information Exclude From Analysis" at bounding box center [938, 300] width 1201 height 58
click at [415, 300] on link "More Information" at bounding box center [385, 300] width 96 height 14
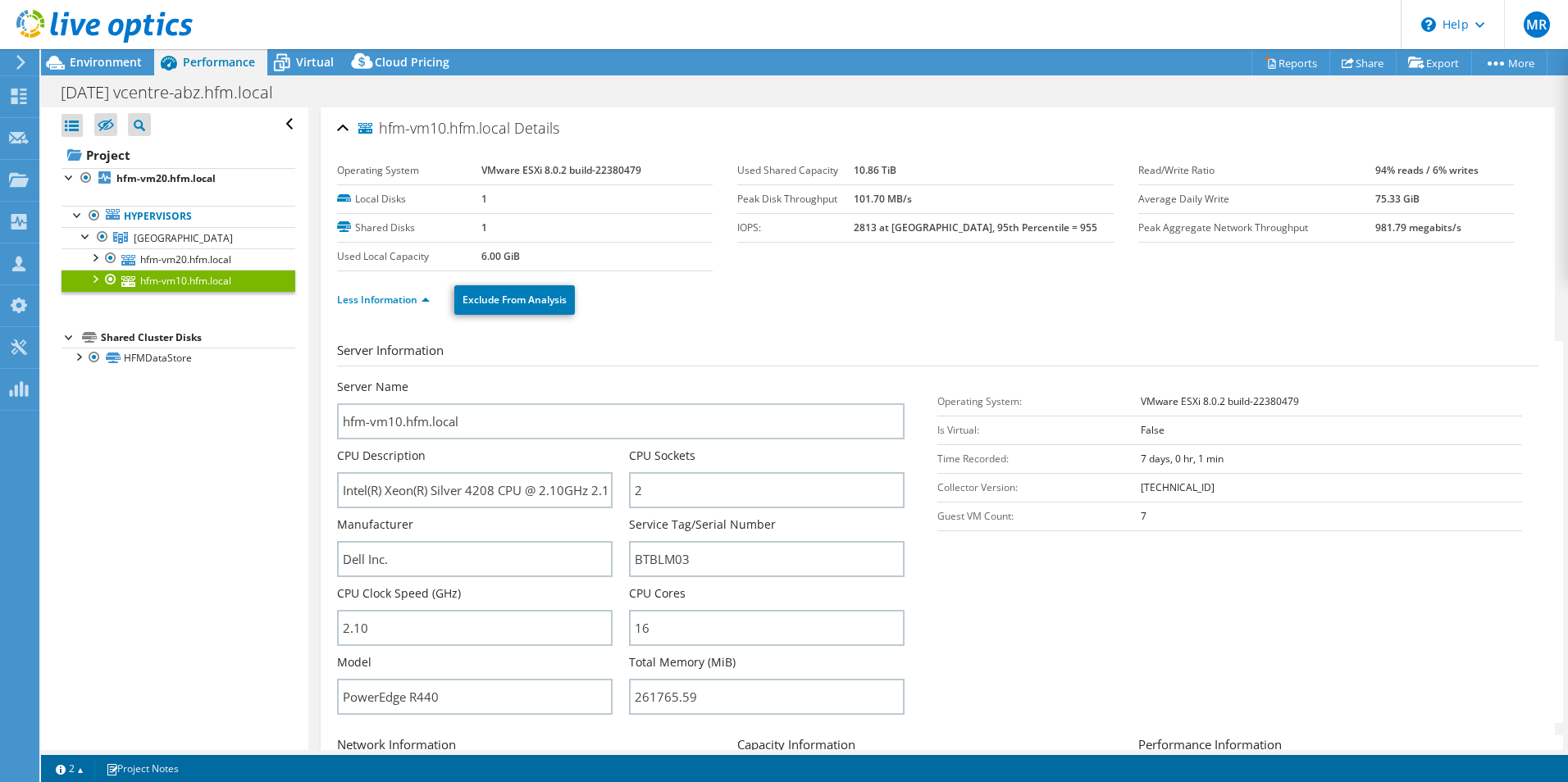
click at [954, 318] on div "Less Information Exclude From Analysis" at bounding box center [938, 300] width 1201 height 58
click at [415, 306] on link "Less Information" at bounding box center [383, 300] width 93 height 14
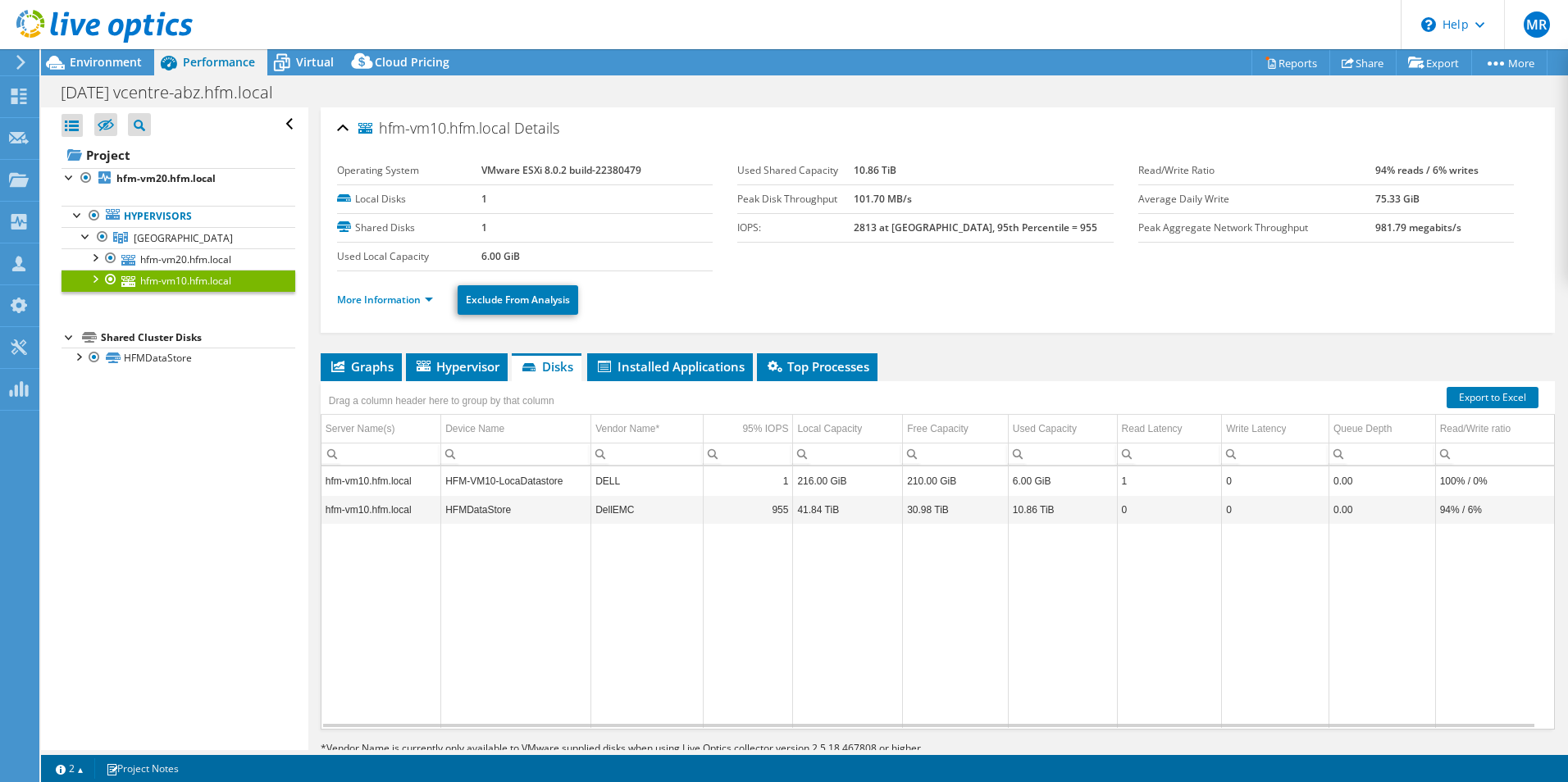
click at [831, 318] on div "More Information Exclude From Analysis" at bounding box center [938, 300] width 1201 height 58
click at [1037, 296] on ul "More Information Exclude From Analysis" at bounding box center [938, 298] width 1201 height 33
click at [360, 298] on link "More Information" at bounding box center [385, 300] width 96 height 14
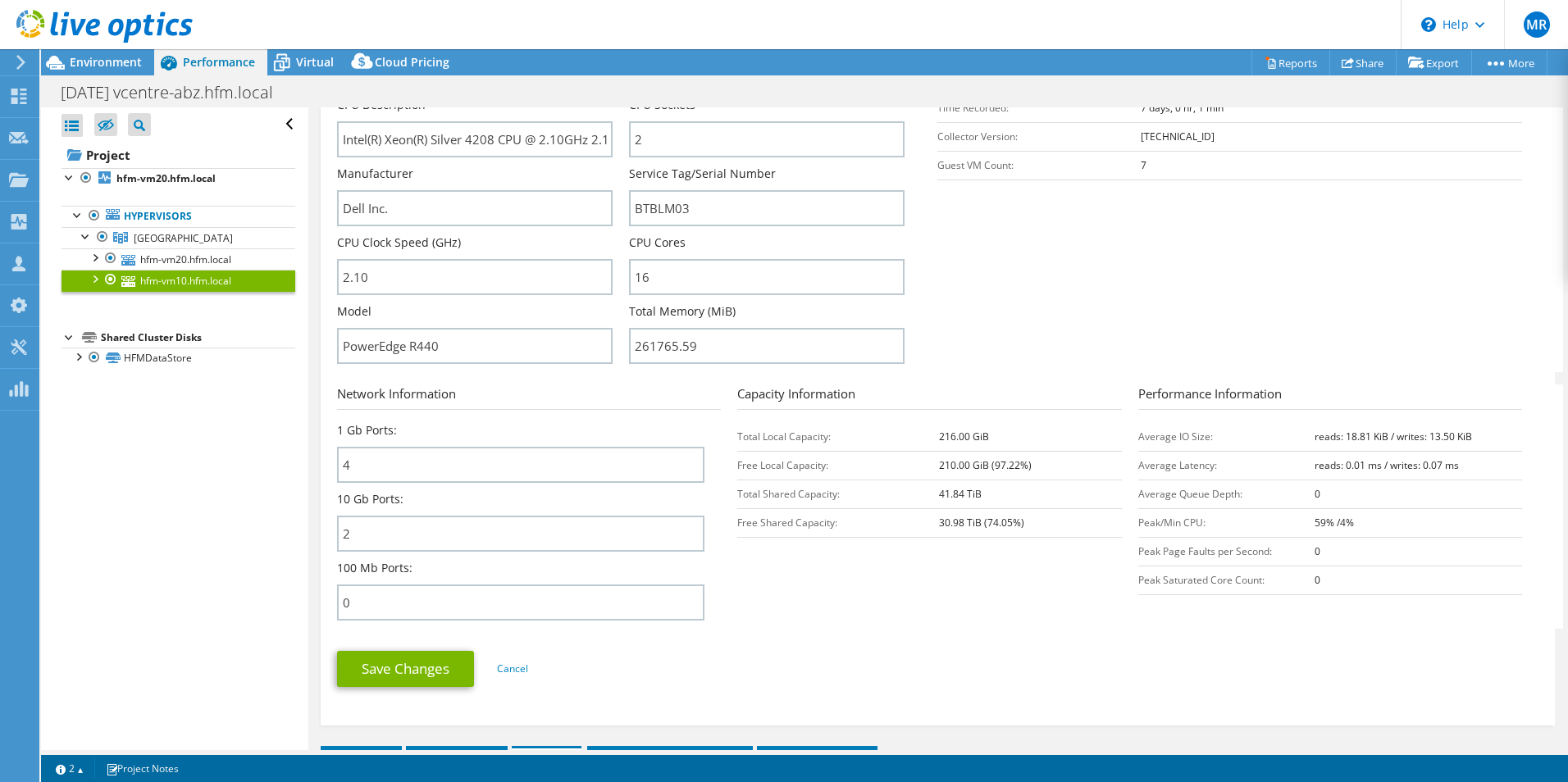
scroll to position [294, 0]
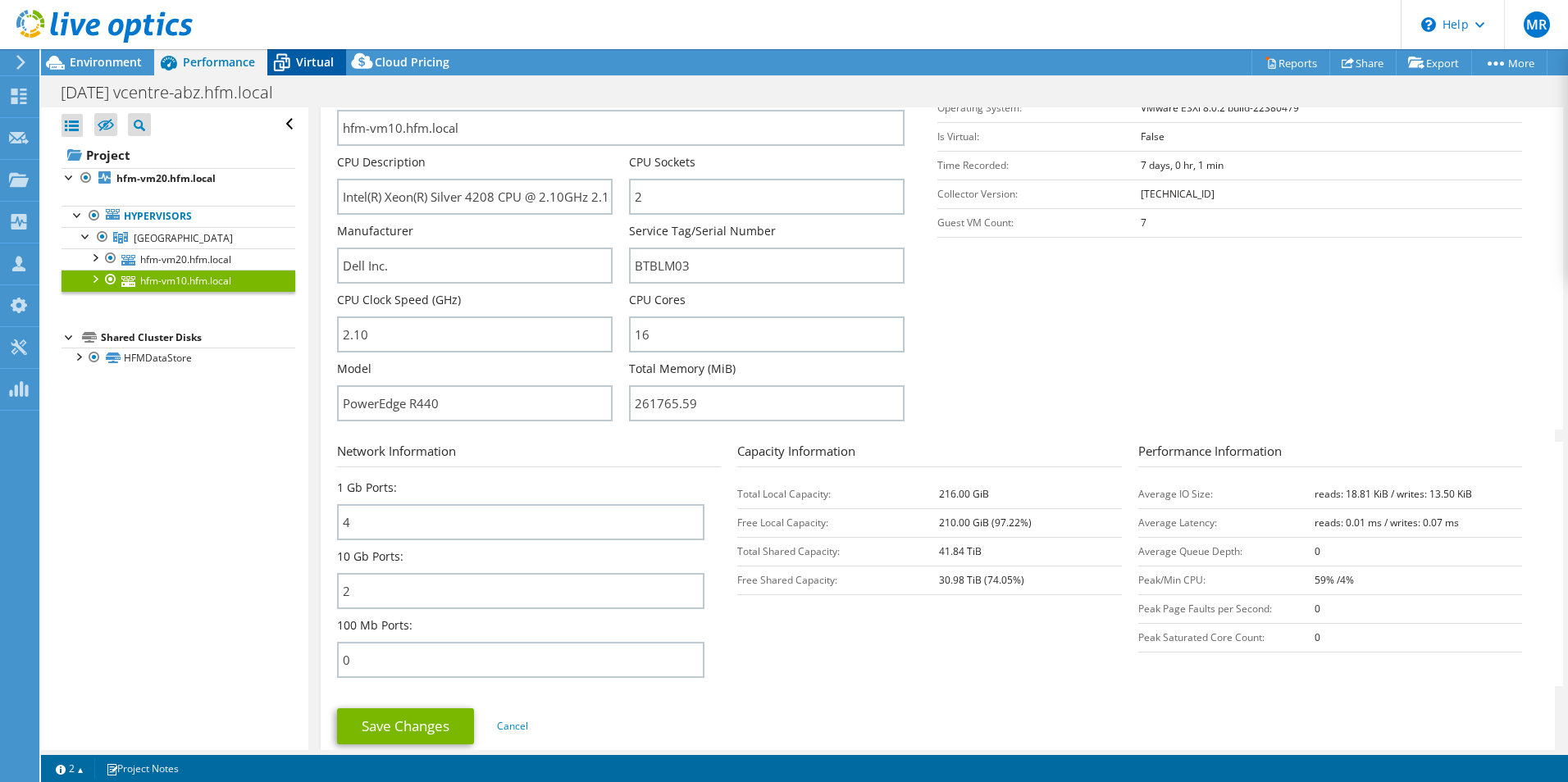
click at [324, 64] on span "Virtual" at bounding box center [315, 62] width 37 height 16
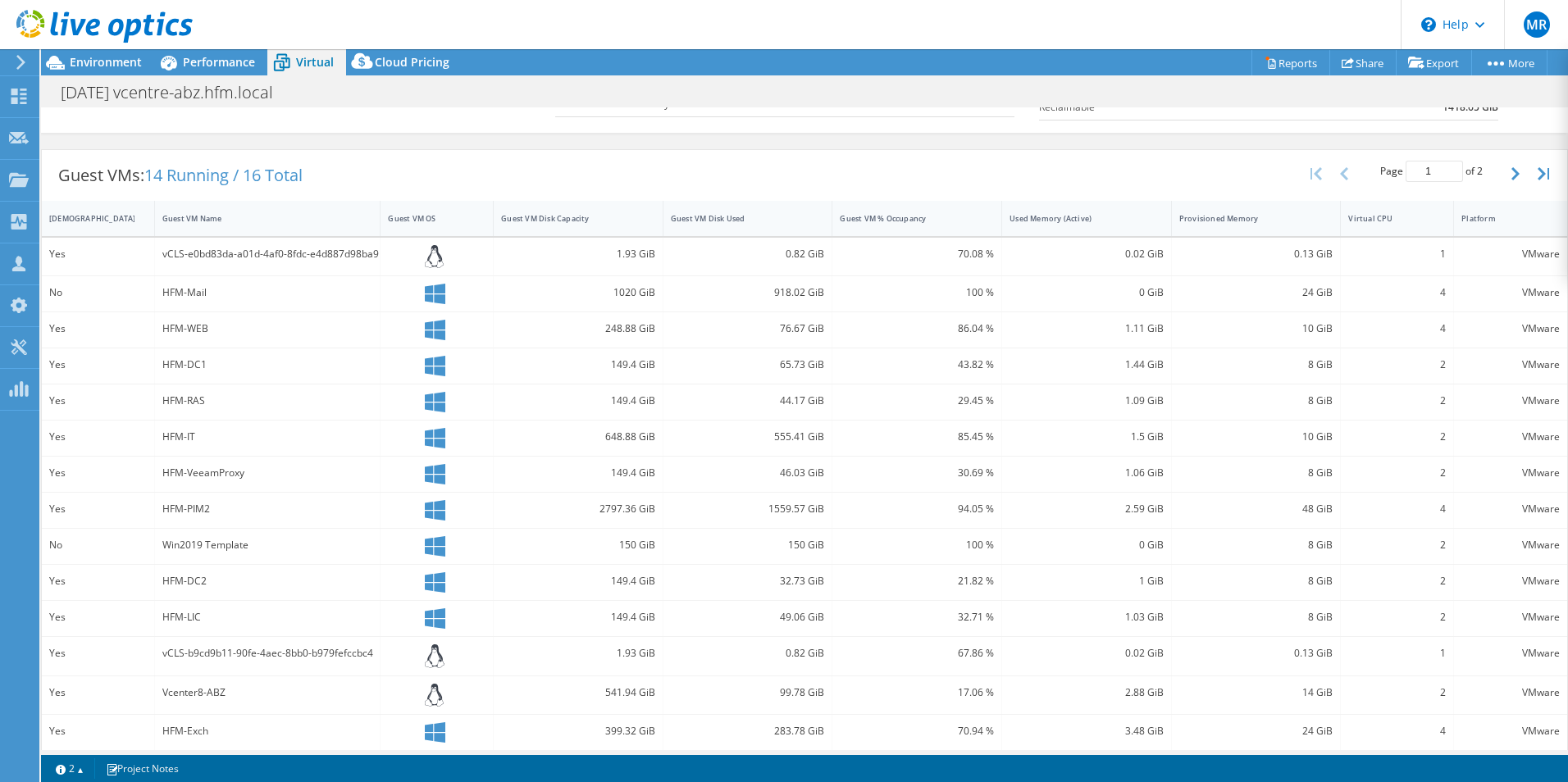
scroll to position [325, 0]
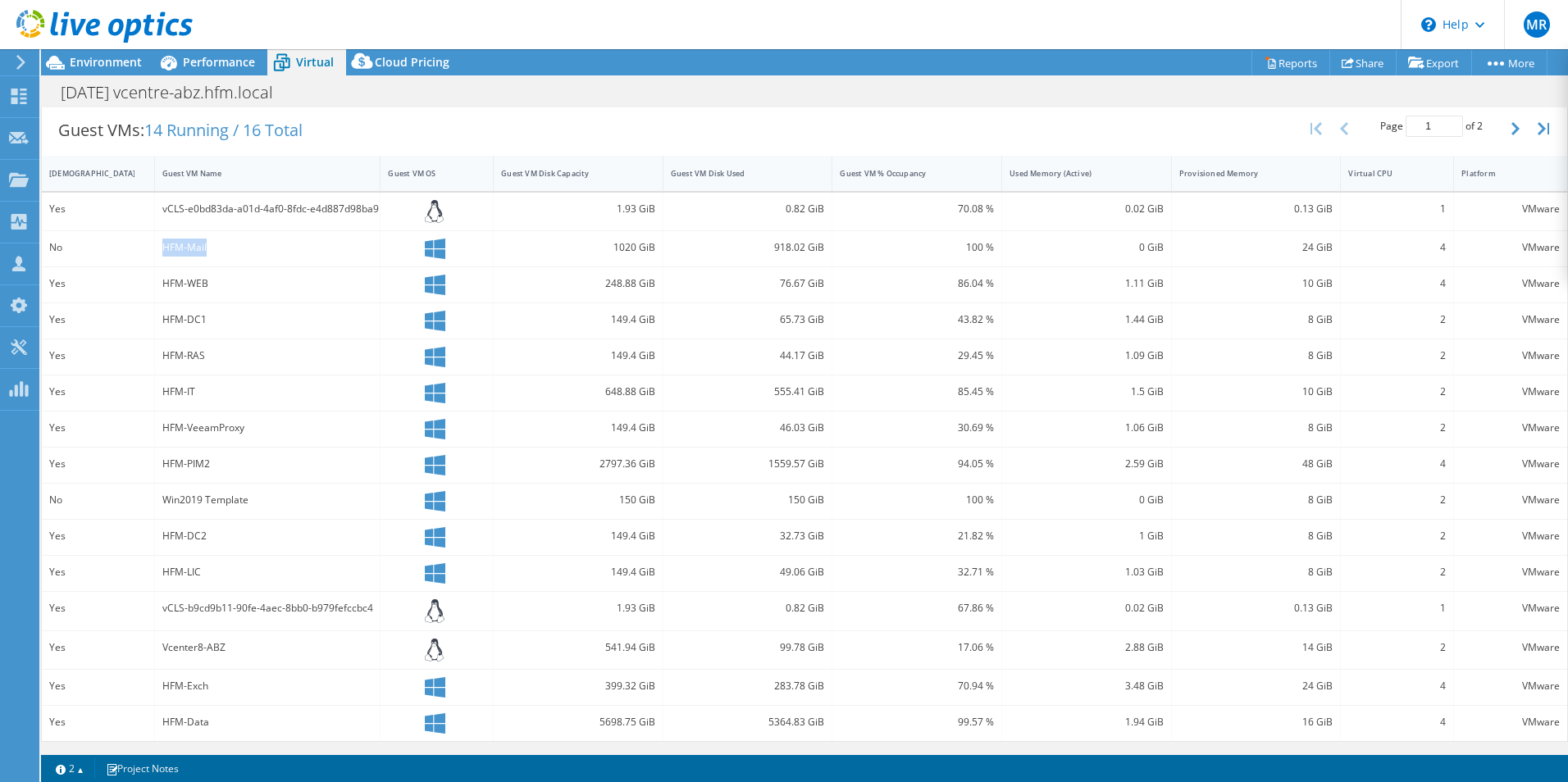
drag, startPoint x: 221, startPoint y: 247, endPoint x: 165, endPoint y: 244, distance: 56.1
click at [165, 244] on div "HFM-Mail" at bounding box center [268, 247] width 211 height 18
drag, startPoint x: 213, startPoint y: 689, endPoint x: 163, endPoint y: 685, distance: 50.2
click at [163, 685] on div "HFM-Exch" at bounding box center [268, 686] width 211 height 18
drag, startPoint x: 211, startPoint y: 286, endPoint x: 187, endPoint y: 285, distance: 24.0
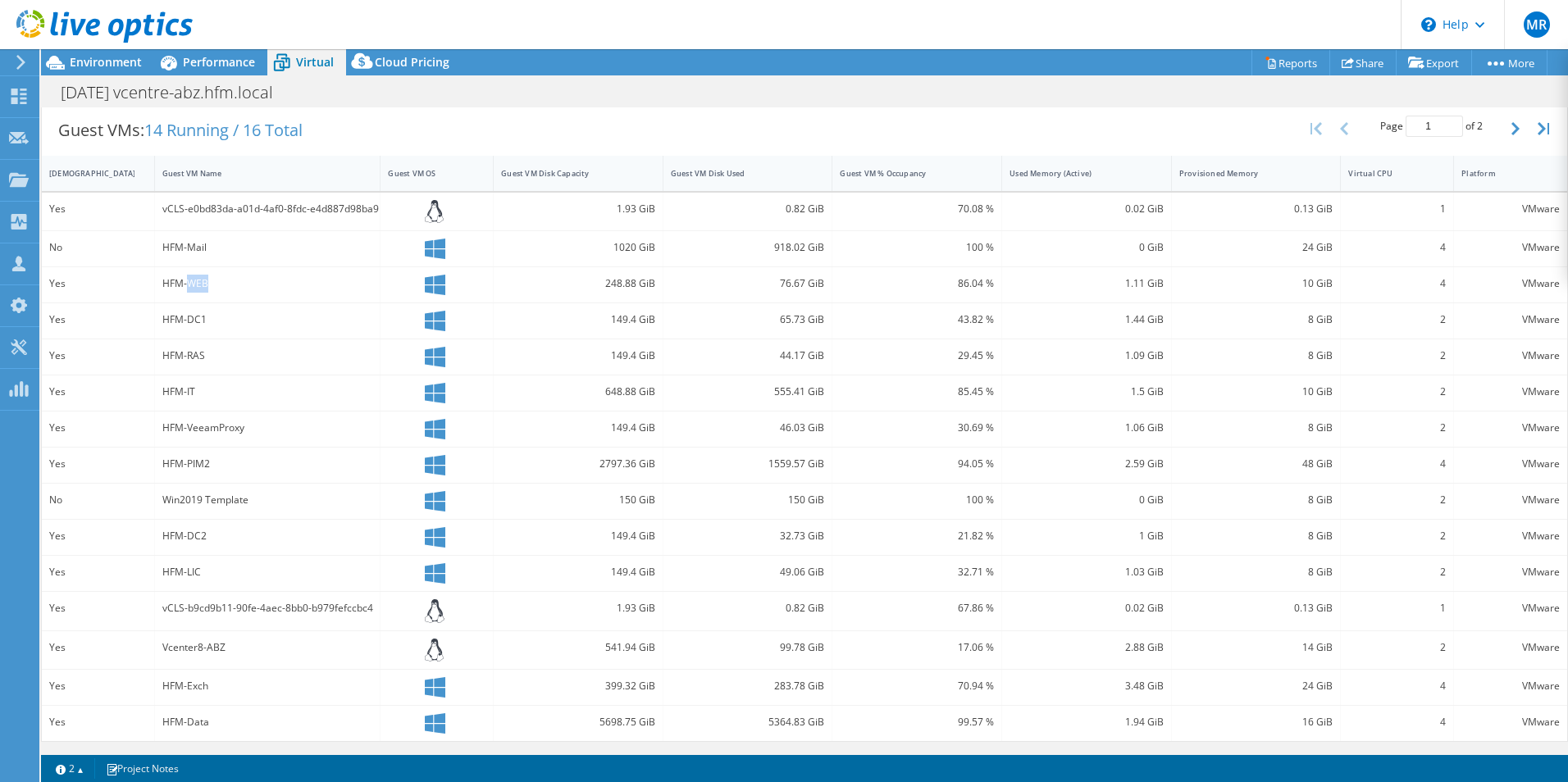
click at [187, 285] on div "HFM-WEB" at bounding box center [268, 283] width 211 height 18
click at [291, 562] on div "HFM-LIC" at bounding box center [268, 573] width 226 height 35
drag, startPoint x: 220, startPoint y: 248, endPoint x: 188, endPoint y: 246, distance: 32.1
click at [188, 246] on div "HFM-Mail" at bounding box center [268, 247] width 211 height 18
drag, startPoint x: 188, startPoint y: 246, endPoint x: 181, endPoint y: 278, distance: 32.8
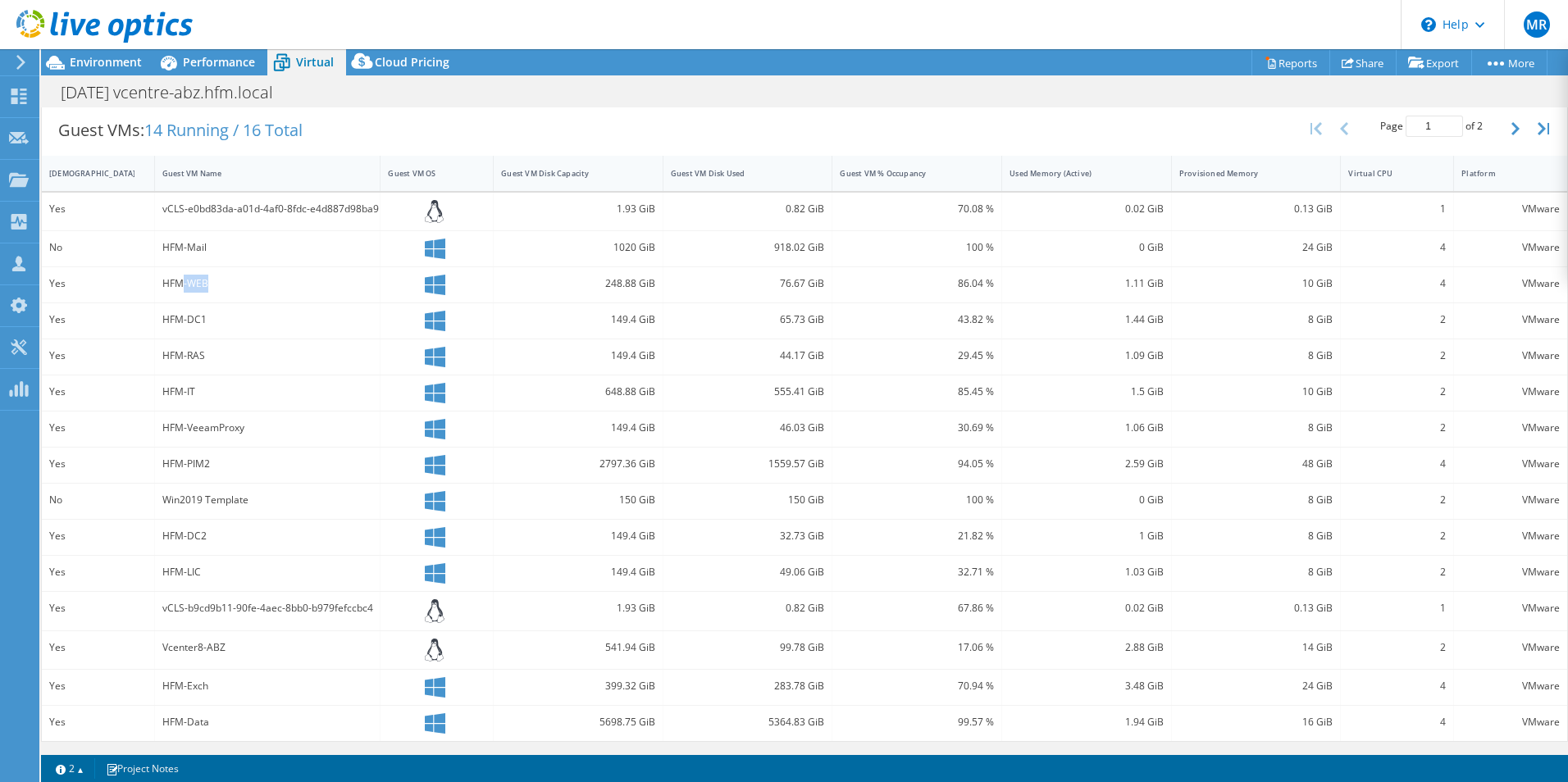
click at [181, 278] on div "HFM-WEB" at bounding box center [268, 283] width 211 height 18
drag, startPoint x: 181, startPoint y: 278, endPoint x: 182, endPoint y: 321, distance: 43.0
click at [182, 321] on div "HFM-DC1" at bounding box center [268, 319] width 211 height 18
drag, startPoint x: 182, startPoint y: 321, endPoint x: 164, endPoint y: 363, distance: 45.7
click at [164, 363] on div "HFM-RAS" at bounding box center [268, 356] width 211 height 18
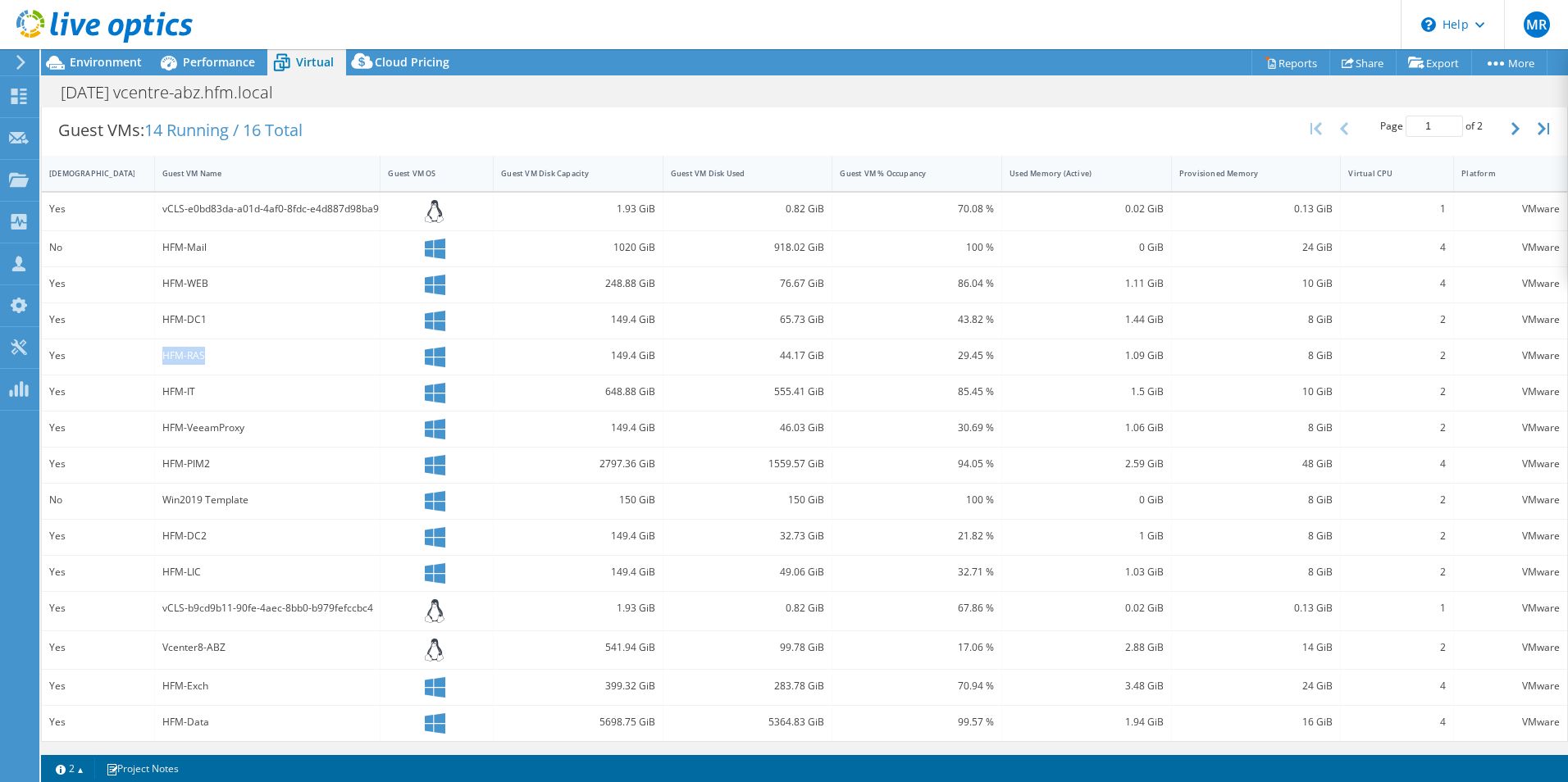
drag, startPoint x: 164, startPoint y: 363, endPoint x: 241, endPoint y: 358, distance: 77.2
click at [241, 358] on div "HFM-RAS" at bounding box center [268, 356] width 211 height 18
drag, startPoint x: 202, startPoint y: 394, endPoint x: 164, endPoint y: 393, distance: 38.0
click at [164, 393] on div "HFM-IT" at bounding box center [268, 392] width 211 height 18
drag, startPoint x: 164, startPoint y: 393, endPoint x: 159, endPoint y: 466, distance: 73.2
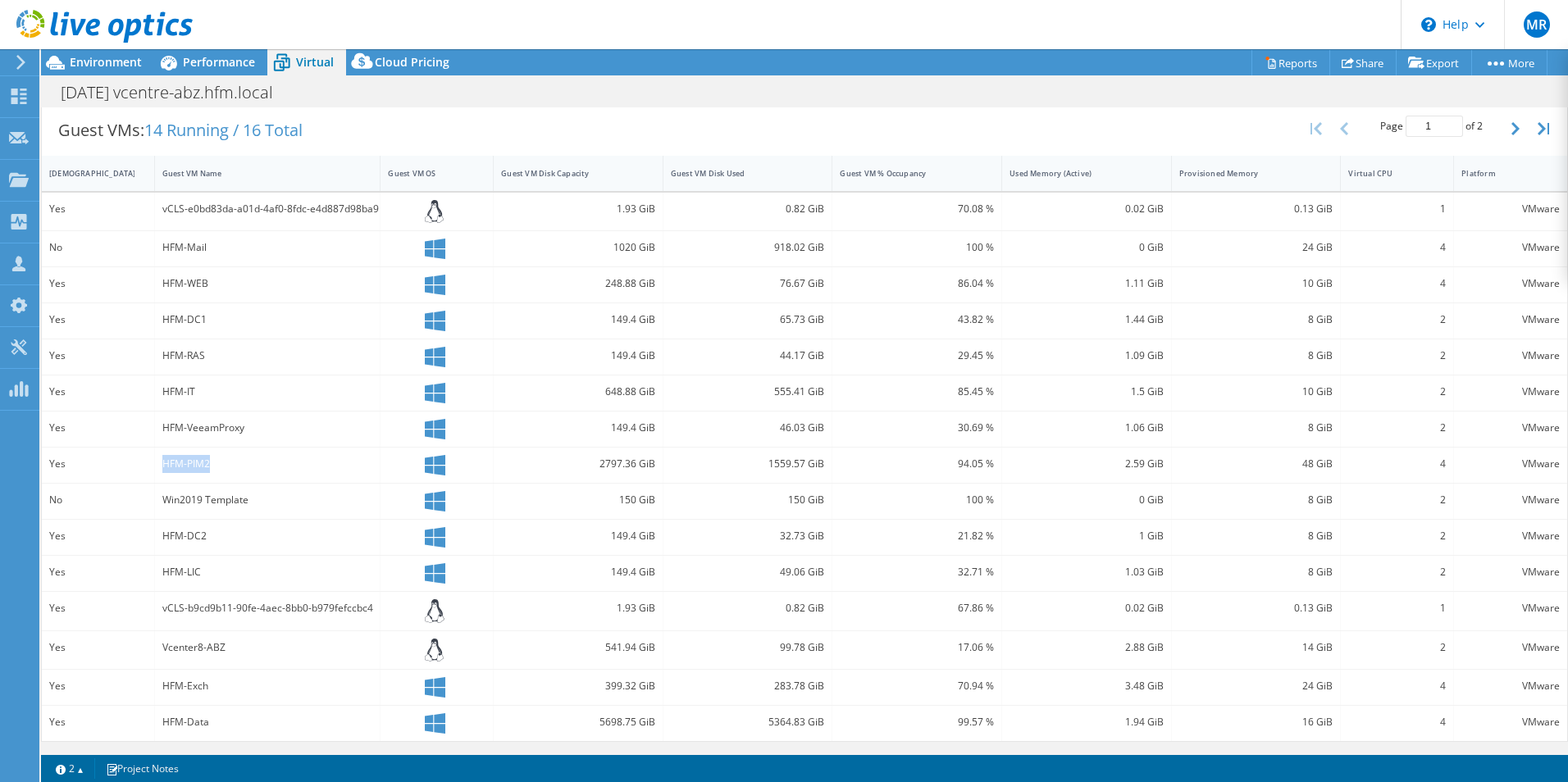
click at [159, 466] on div "HFM-PIM2" at bounding box center [268, 465] width 226 height 35
drag, startPoint x: 816, startPoint y: 464, endPoint x: 164, endPoint y: 466, distance: 652.0
click at [164, 466] on div "Yes HFM-PIM2 2797.36 GiB 1559.57 GiB 94.05 % 2.59 GiB 48 GiB 4 VMware" at bounding box center [805, 465] width 1525 height 35
drag, startPoint x: 821, startPoint y: 723, endPoint x: 164, endPoint y: 724, distance: 657.0
click at [164, 724] on div "Yes HFM-Data 5698.75 GiB 5364.83 GiB 99.57 % 1.94 GiB 16 GiB 4 VMware" at bounding box center [805, 723] width 1525 height 35
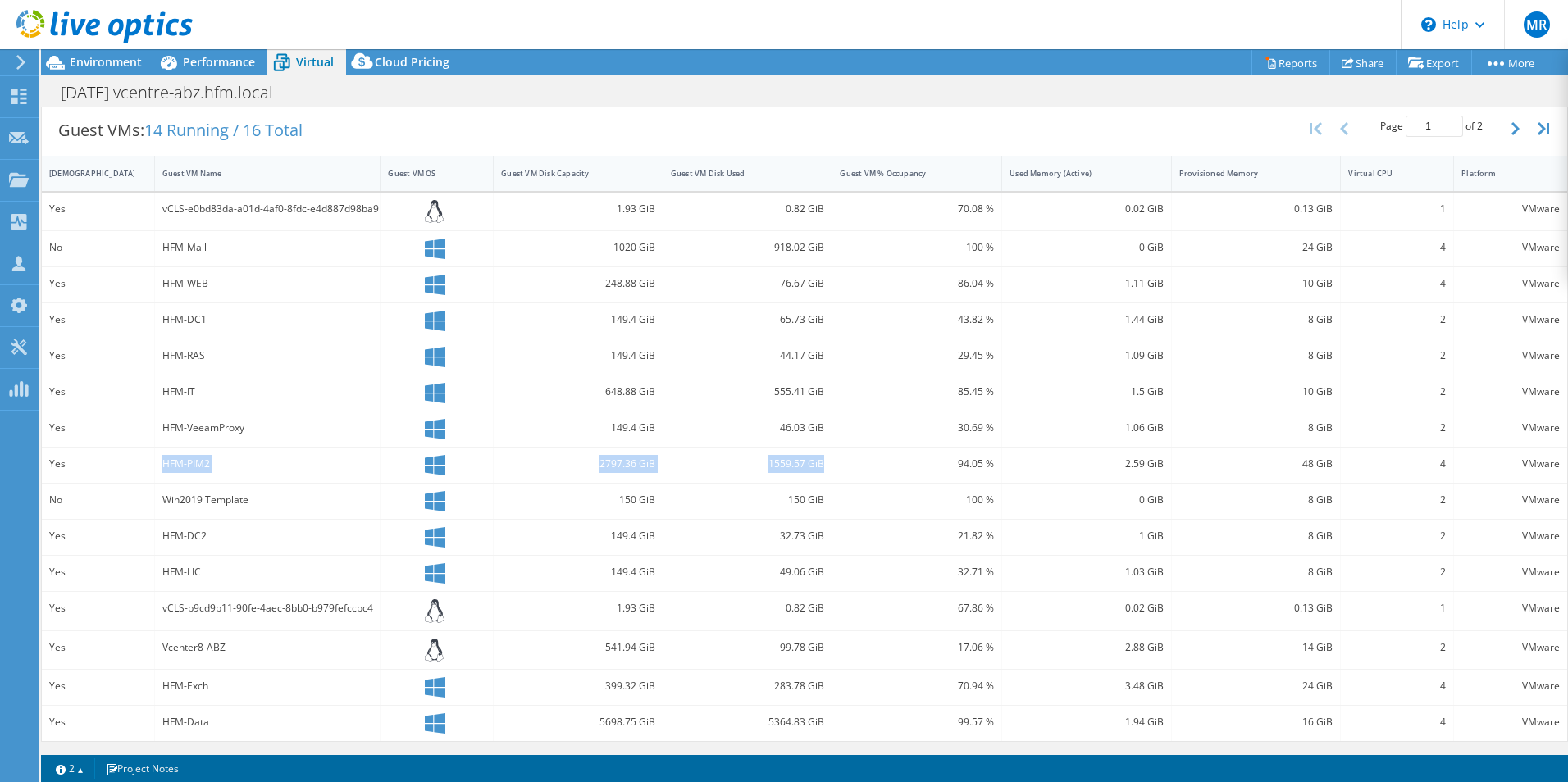
drag, startPoint x: 821, startPoint y: 463, endPoint x: 159, endPoint y: 466, distance: 662.0
click at [159, 466] on div "Yes HFM-PIM2 2797.36 GiB 1559.57 GiB 94.05 % 2.59 GiB 48 GiB 4 VMware" at bounding box center [805, 465] width 1525 height 35
drag, startPoint x: 816, startPoint y: 722, endPoint x: 153, endPoint y: 721, distance: 663.0
click at [153, 721] on div "Yes HFM-Data 5698.75 GiB 5364.83 GiB 99.57 % 1.94 GiB 16 GiB 4 VMware" at bounding box center [805, 723] width 1525 height 35
drag, startPoint x: 817, startPoint y: 469, endPoint x: 123, endPoint y: 458, distance: 694.1
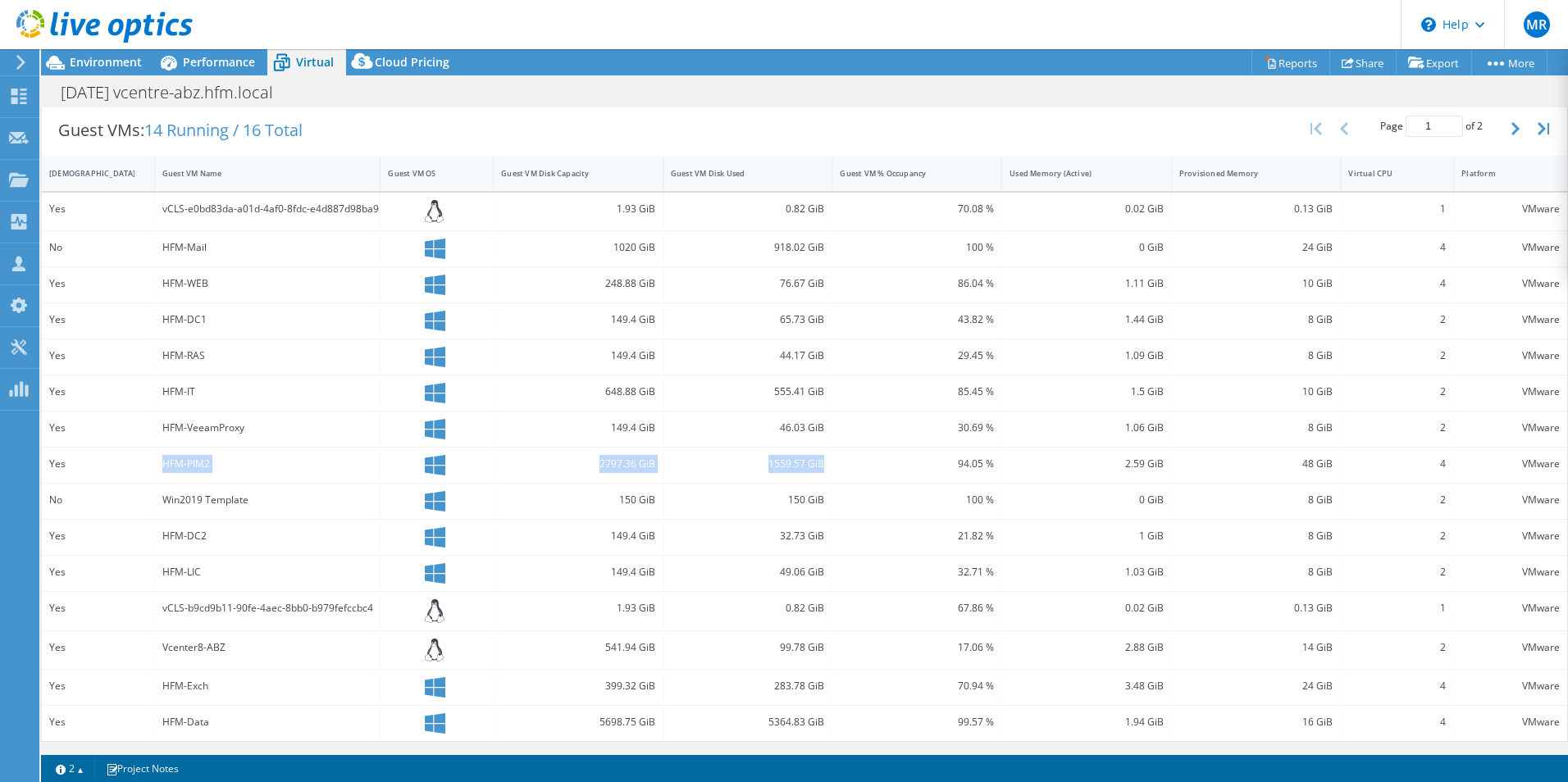
click at [123, 458] on div "Yes HFM-PIM2 2797.36 GiB 1559.57 GiB 94.05 % 2.59 GiB 48 GiB 4 VMware" at bounding box center [805, 465] width 1525 height 35
drag, startPoint x: 819, startPoint y: 726, endPoint x: 150, endPoint y: 731, distance: 669.0
click at [150, 731] on div "Yes HFM-Data 5698.75 GiB 5364.83 GiB 99.57 % 1.94 GiB 16 GiB 4 VMware" at bounding box center [805, 723] width 1525 height 35
drag, startPoint x: 821, startPoint y: 465, endPoint x: 165, endPoint y: 454, distance: 656.1
click at [165, 454] on div "Yes HFM-PIM2 2797.36 GiB 1559.57 GiB 94.05 % 2.59 GiB 48 GiB 4 VMware" at bounding box center [805, 465] width 1525 height 35
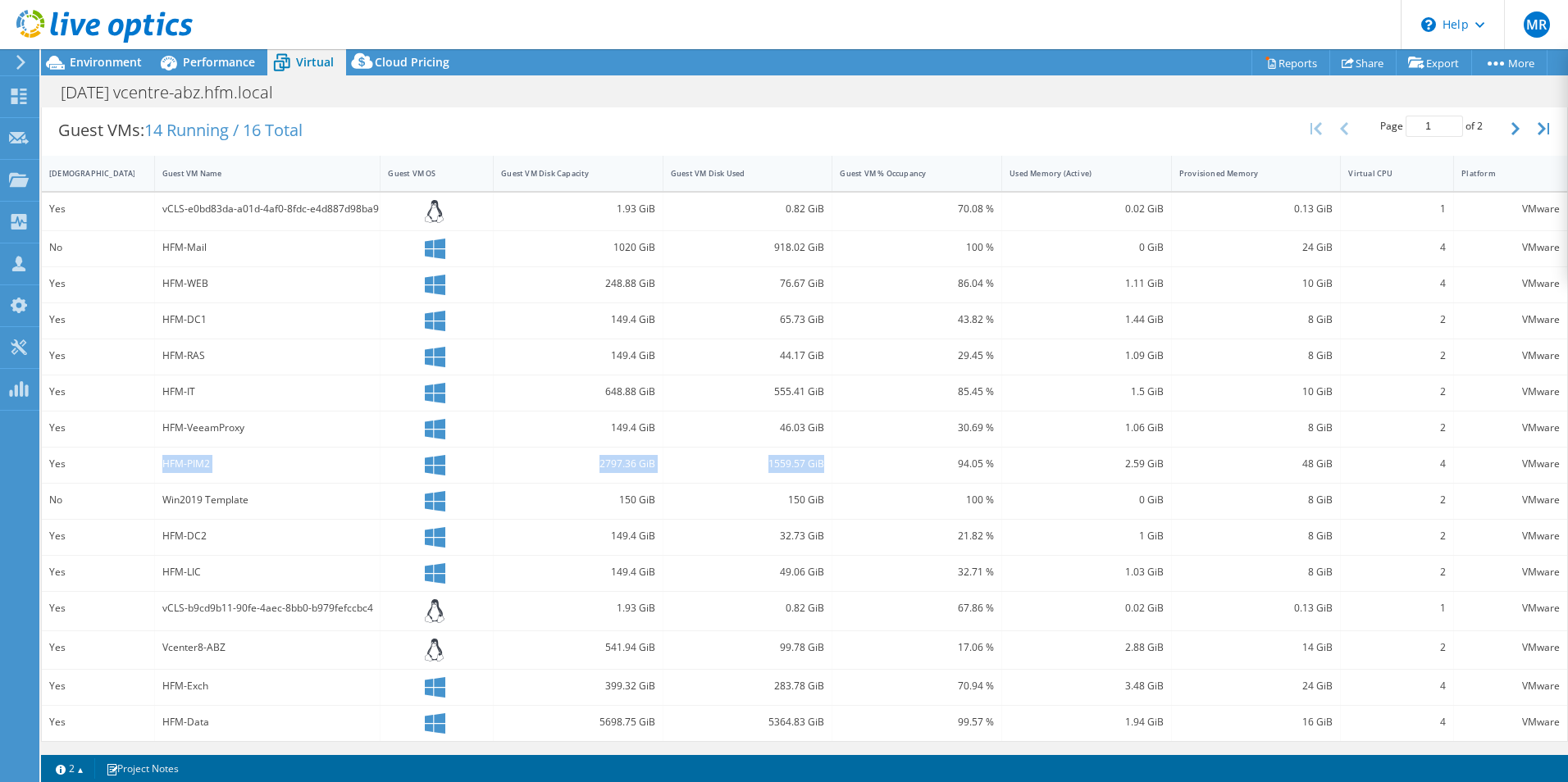
click at [295, 660] on div "Vcenter8-ABZ" at bounding box center [268, 650] width 226 height 38
drag, startPoint x: 264, startPoint y: 322, endPoint x: 269, endPoint y: 294, distance: 28.4
click at [264, 322] on div "HFM-DC1" at bounding box center [268, 319] width 211 height 18
click at [173, 721] on div "HFM-Data" at bounding box center [268, 722] width 211 height 18
click at [181, 695] on div "HFM-Exch" at bounding box center [268, 686] width 211 height 18
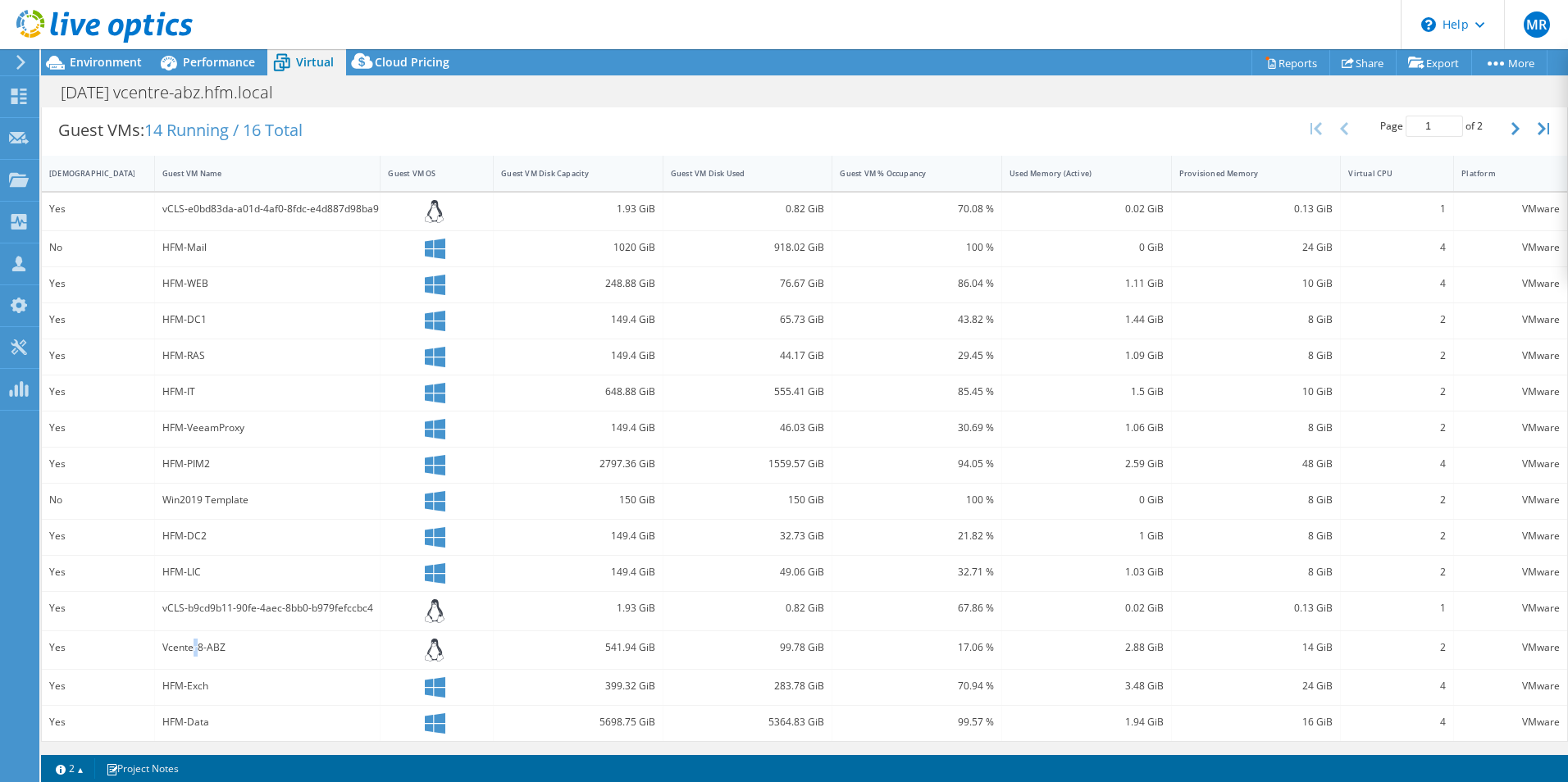
click at [195, 656] on div "Vcenter8-ABZ" at bounding box center [268, 648] width 211 height 18
drag, startPoint x: 195, startPoint y: 655, endPoint x: 199, endPoint y: 614, distance: 41.2
click at [199, 614] on div "vCLS-b9cd9b11-90fe-4aec-8bb0-b979fefccbc4" at bounding box center [268, 609] width 211 height 18
click at [184, 570] on div "HFM-LIC" at bounding box center [268, 572] width 211 height 18
drag, startPoint x: 185, startPoint y: 542, endPoint x: 188, endPoint y: 527, distance: 15.3
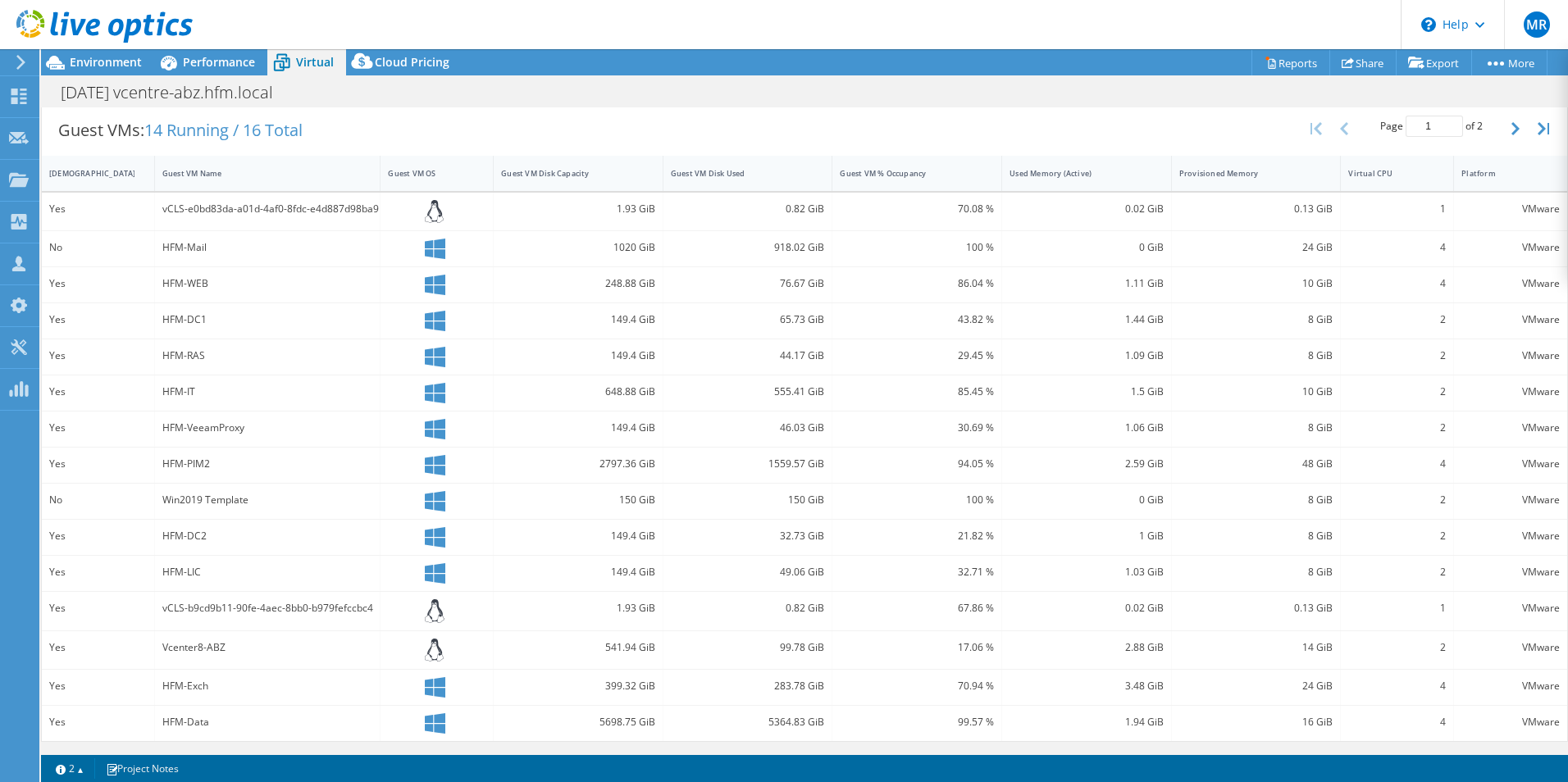
click at [185, 540] on div "HFM-DC2" at bounding box center [268, 536] width 211 height 18
click at [191, 496] on div "Win2019 Template" at bounding box center [268, 500] width 211 height 18
click at [188, 463] on div "HFM-PIM2" at bounding box center [268, 464] width 211 height 18
drag, startPoint x: 191, startPoint y: 424, endPoint x: 183, endPoint y: 395, distance: 30.1
click at [191, 423] on div "HFM-VeeamProxy" at bounding box center [268, 428] width 211 height 18
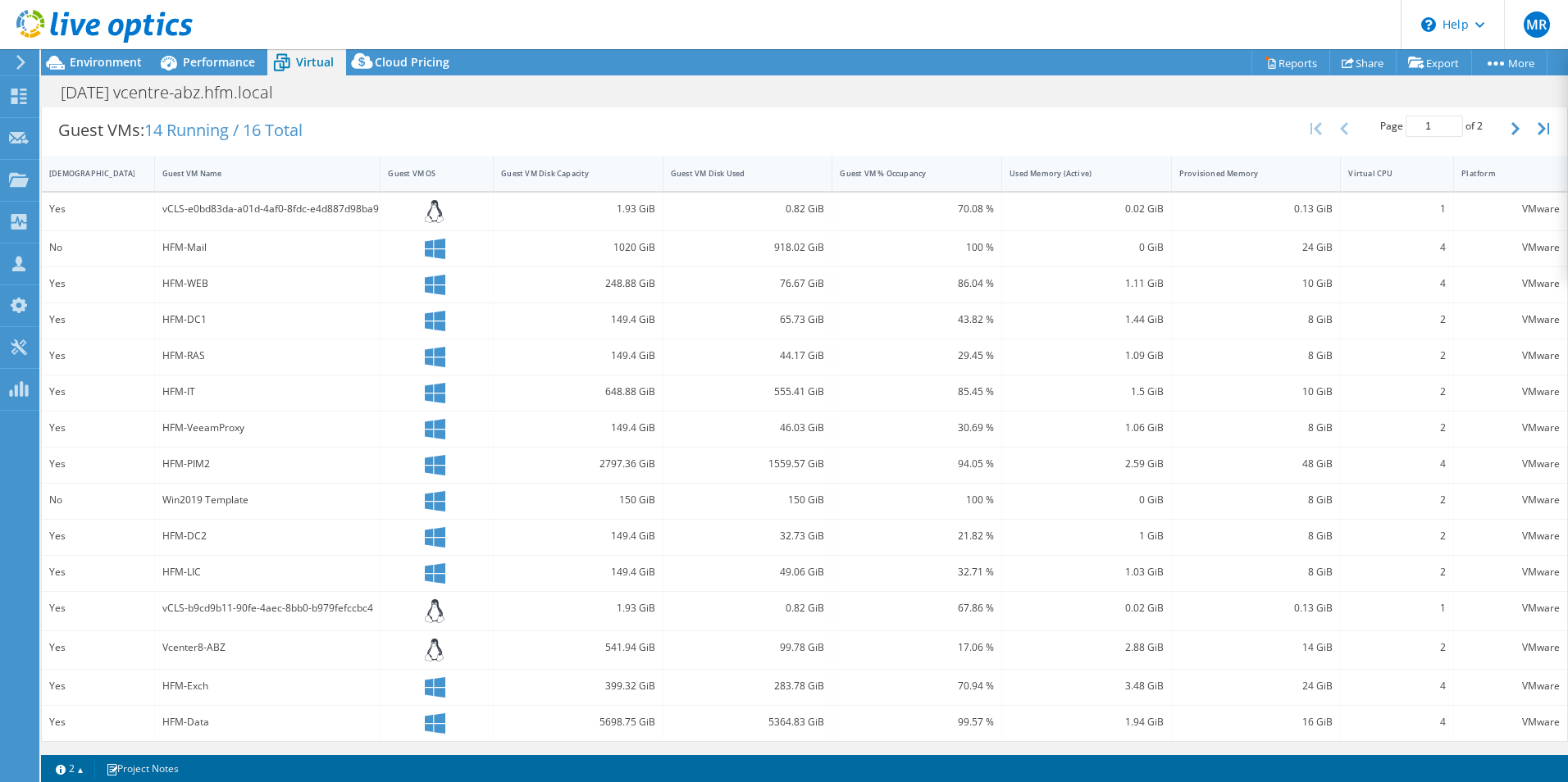
drag, startPoint x: 179, startPoint y: 389, endPoint x: 180, endPoint y: 374, distance: 15.0
click at [178, 389] on div "HFM-IT" at bounding box center [268, 392] width 211 height 18
click at [182, 354] on div "HFM-RAS" at bounding box center [268, 356] width 211 height 18
click at [186, 318] on div "HFM-DC1" at bounding box center [268, 319] width 211 height 18
drag, startPoint x: 188, startPoint y: 278, endPoint x: 188, endPoint y: 249, distance: 29.0
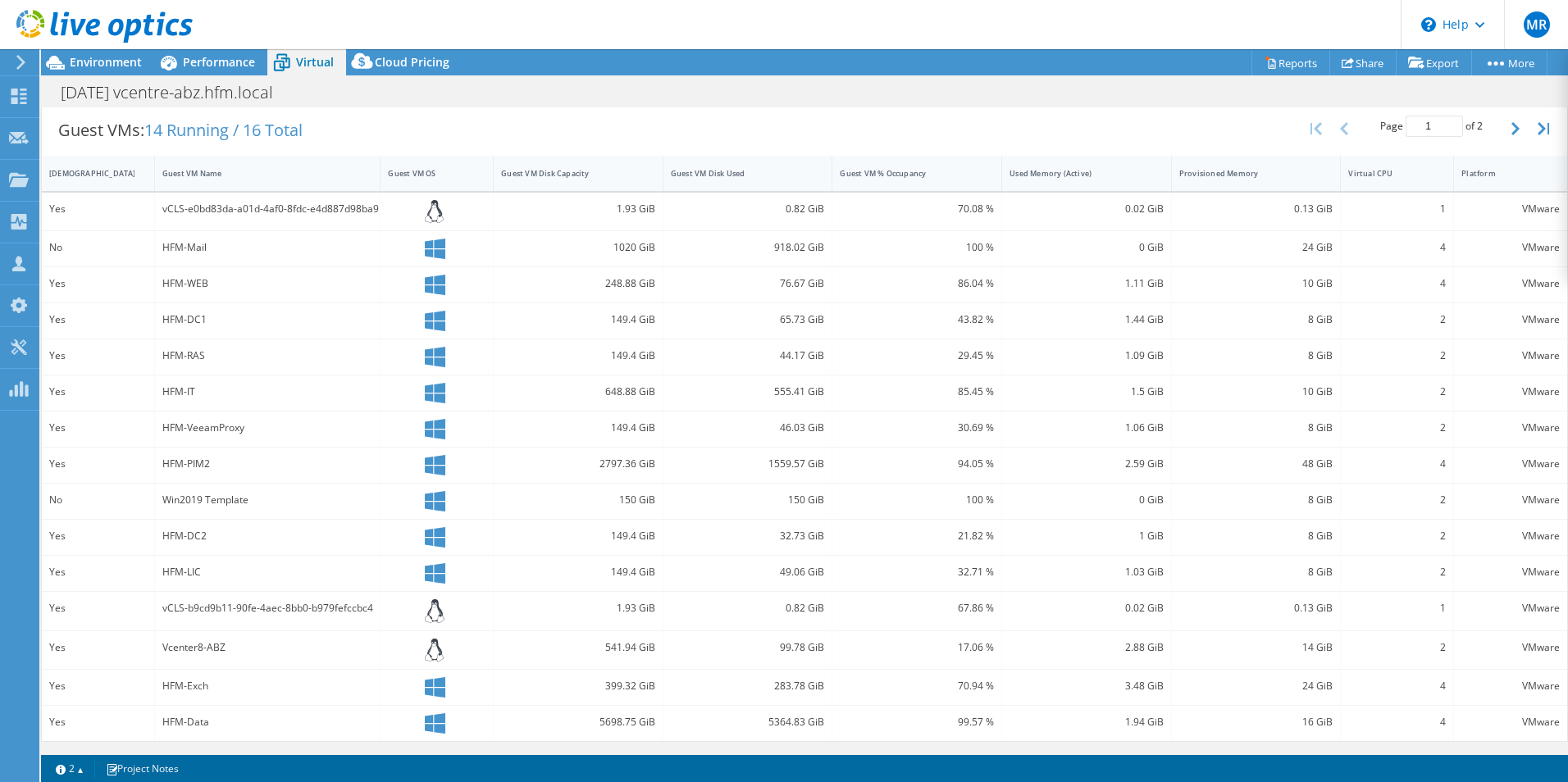
click at [188, 278] on div "HFM-WEB" at bounding box center [268, 283] width 211 height 18
drag, startPoint x: 188, startPoint y: 243, endPoint x: 193, endPoint y: 226, distance: 17.7
click at [188, 242] on div "HFM-Mail" at bounding box center [268, 247] width 211 height 18
click at [198, 204] on div "vCLS-e0bd83da-a01d-4af0-8fdc-e4d887d98ba9" at bounding box center [268, 209] width 211 height 18
click at [1511, 131] on icon "button" at bounding box center [1515, 128] width 8 height 13
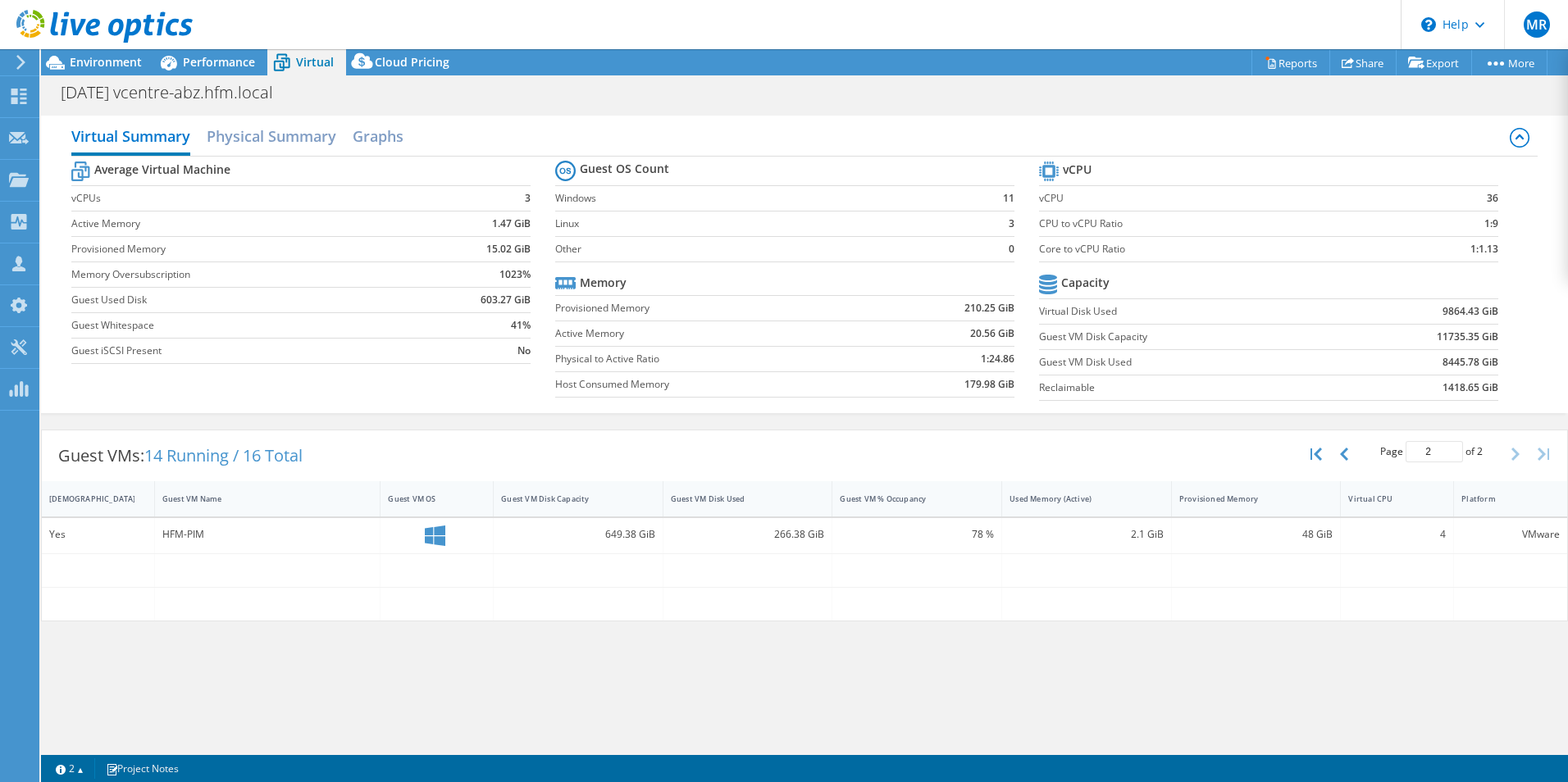
scroll to position [0, 0]
click at [1346, 453] on icon "button" at bounding box center [1344, 454] width 8 height 13
type input "1"
